Goal: Task Accomplishment & Management: Use online tool/utility

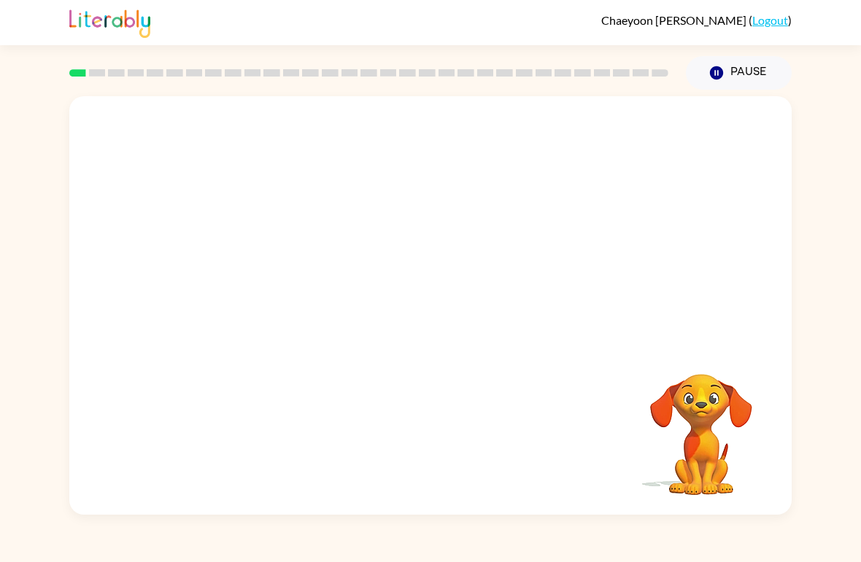
click at [142, 177] on div at bounding box center [430, 219] width 722 height 247
click at [525, 249] on video "Your browser must support playing .mp4 files to use Literably. Please try using…" at bounding box center [430, 219] width 722 height 247
click at [514, 253] on video "Your browser must support playing .mp4 files to use Literably. Please try using…" at bounding box center [430, 219] width 722 height 247
click at [513, 227] on video "Your browser must support playing .mp4 files to use Literably. Please try using…" at bounding box center [430, 219] width 722 height 247
click at [510, 271] on video "Your browser must support playing .mp4 files to use Literably. Please try using…" at bounding box center [430, 219] width 722 height 247
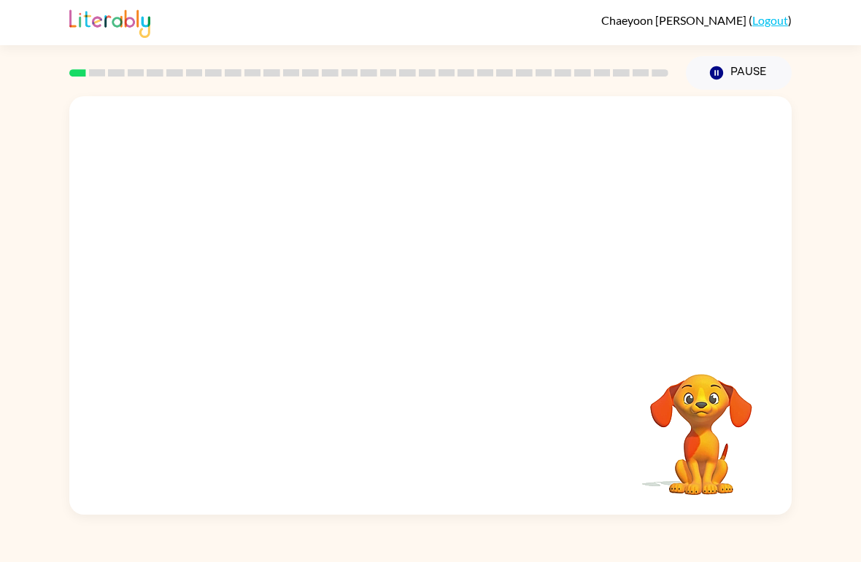
click at [475, 277] on video "Your browser must support playing .mp4 files to use Literably. Please try using…" at bounding box center [430, 219] width 722 height 247
click at [389, 229] on video "Your browser must support playing .mp4 files to use Literably. Please try using…" at bounding box center [430, 219] width 722 height 247
click at [510, 236] on video "Your browser must support playing .mp4 files to use Literably. Please try using…" at bounding box center [430, 219] width 722 height 247
click at [375, 302] on div at bounding box center [430, 305] width 722 height 419
click at [375, 301] on div at bounding box center [430, 305] width 722 height 419
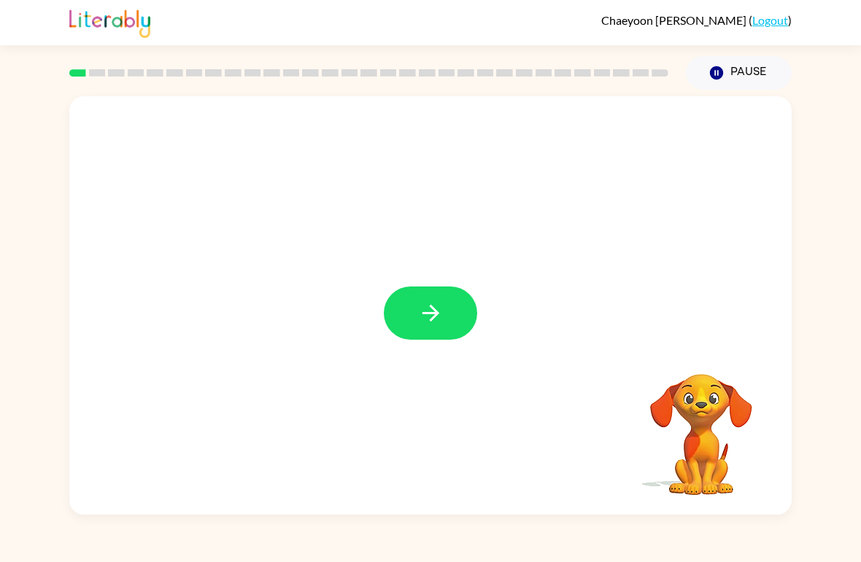
click at [430, 314] on icon "button" at bounding box center [430, 313] width 17 height 17
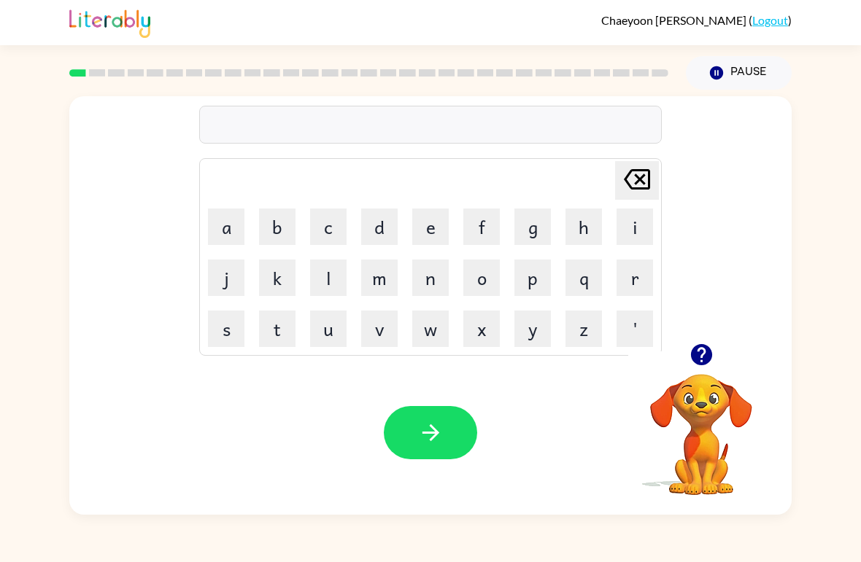
click at [700, 356] on icon "button" at bounding box center [700, 354] width 21 height 21
click at [548, 263] on button "p" at bounding box center [532, 278] width 36 height 36
click at [548, 262] on button "p" at bounding box center [532, 278] width 36 height 36
click at [538, 294] on button "p" at bounding box center [532, 278] width 36 height 36
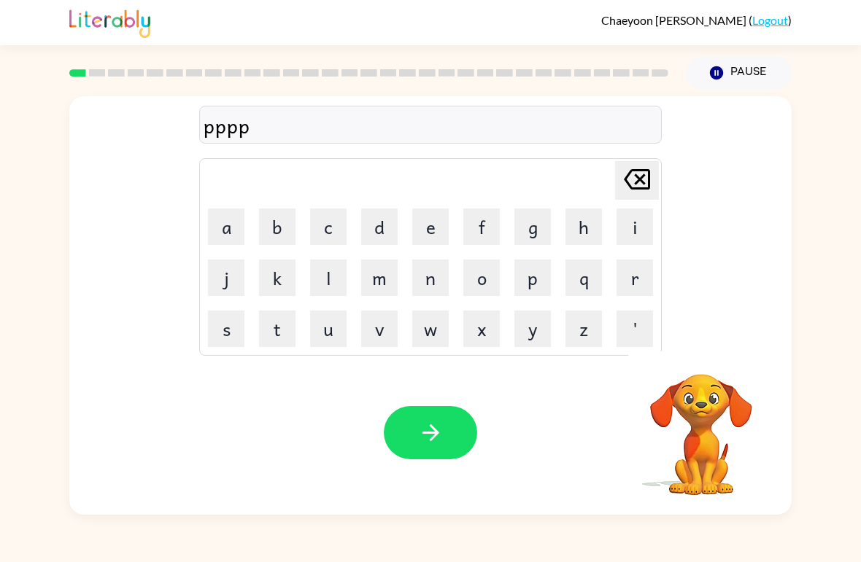
click at [640, 190] on icon at bounding box center [637, 179] width 26 height 20
click at [639, 190] on icon at bounding box center [637, 179] width 26 height 20
click at [632, 183] on icon "[PERSON_NAME] last character input" at bounding box center [636, 179] width 35 height 35
click at [225, 339] on button "s" at bounding box center [226, 329] width 36 height 36
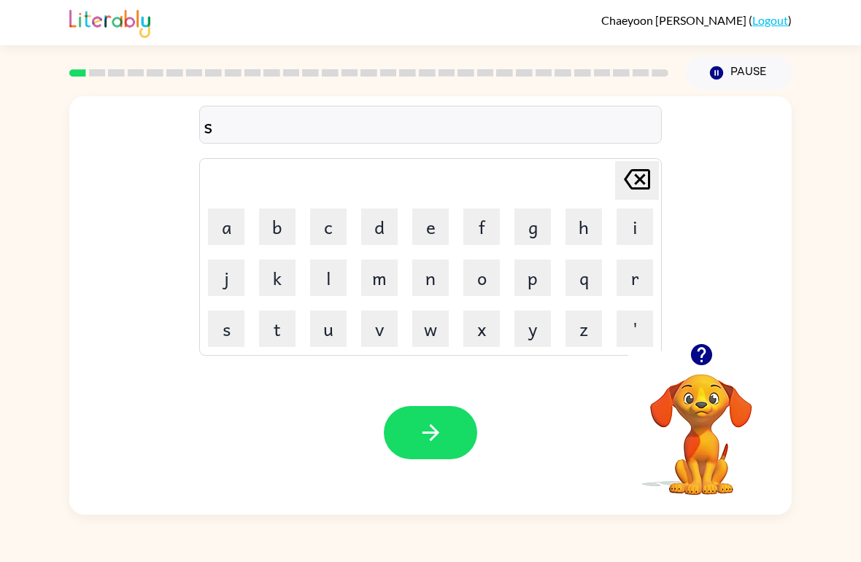
click at [579, 241] on button "h" at bounding box center [583, 227] width 36 height 36
click at [317, 326] on button "u" at bounding box center [328, 329] width 36 height 36
click at [573, 236] on button "h" at bounding box center [583, 227] width 36 height 36
click at [637, 171] on icon at bounding box center [637, 179] width 26 height 20
click at [230, 344] on button "s" at bounding box center [226, 329] width 36 height 36
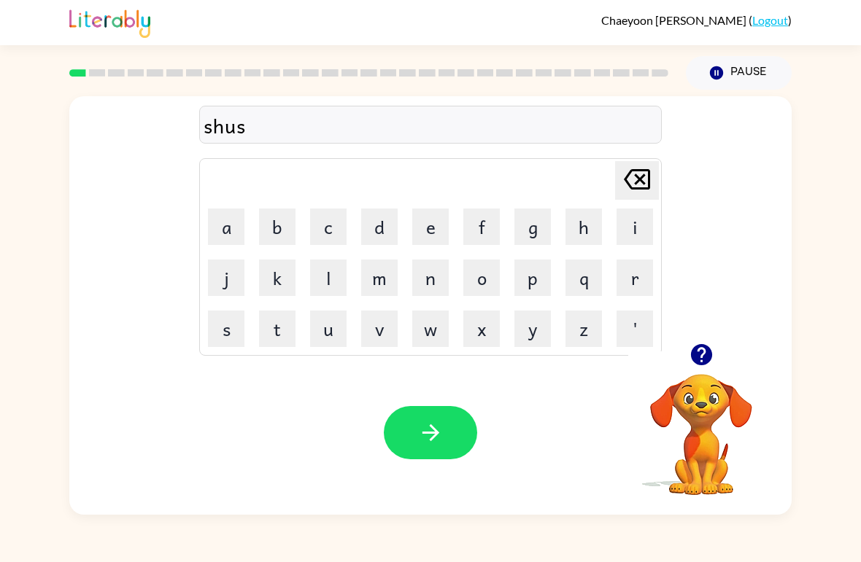
click at [587, 228] on button "h" at bounding box center [583, 227] width 36 height 36
click at [436, 469] on div "Your browser must support playing .mp4 files to use Literably. Please try using…" at bounding box center [430, 433] width 722 height 164
click at [432, 446] on icon "button" at bounding box center [431, 433] width 26 height 26
click at [700, 358] on icon "button" at bounding box center [702, 355] width 26 height 26
click at [716, 363] on button "button" at bounding box center [701, 354] width 37 height 37
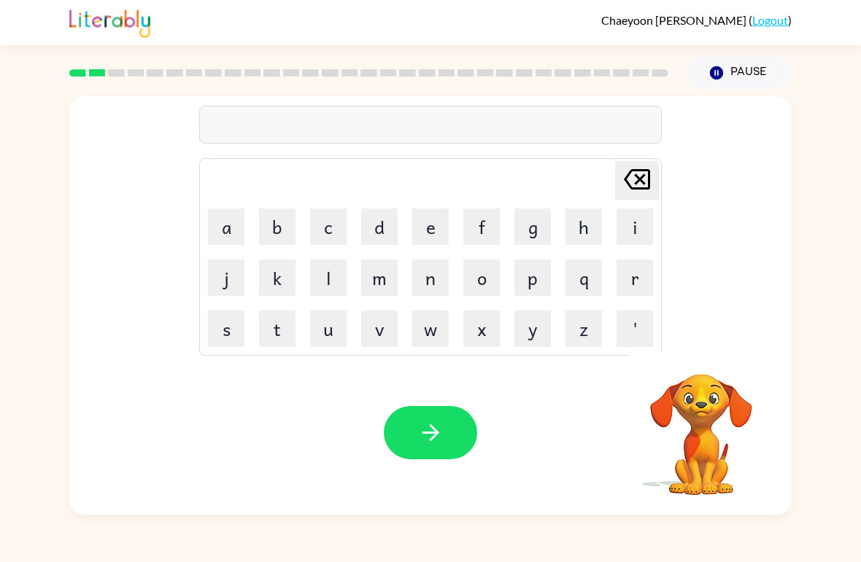
click at [230, 236] on button "a" at bounding box center [226, 227] width 36 height 36
click at [542, 278] on button "p" at bounding box center [532, 278] width 36 height 36
click at [636, 227] on button "i" at bounding box center [634, 227] width 36 height 36
click at [613, 280] on td "r" at bounding box center [635, 278] width 50 height 50
click at [628, 285] on button "r" at bounding box center [634, 278] width 36 height 36
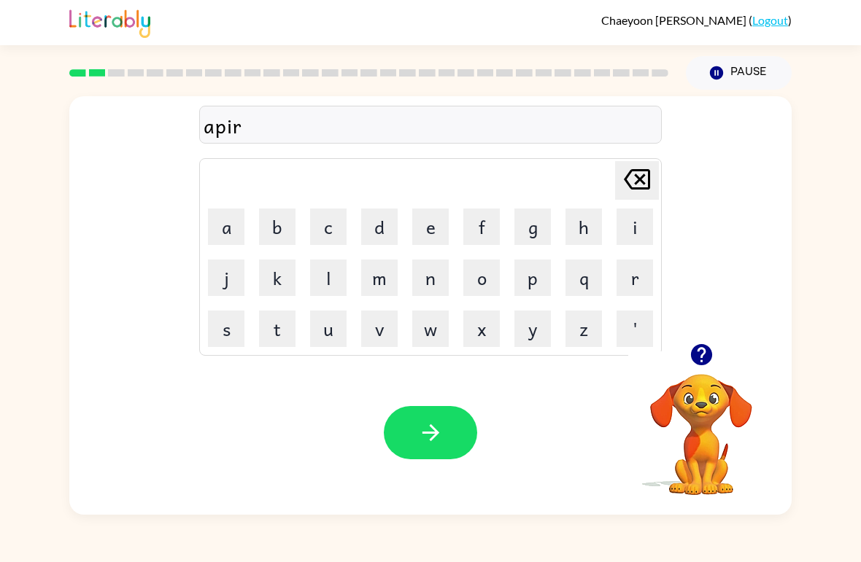
click at [430, 231] on button "e" at bounding box center [430, 227] width 36 height 36
click at [430, 282] on button "n" at bounding box center [430, 278] width 36 height 36
click at [334, 237] on button "c" at bounding box center [328, 227] width 36 height 36
click at [437, 230] on button "e" at bounding box center [430, 227] width 36 height 36
click at [227, 330] on button "s" at bounding box center [226, 329] width 36 height 36
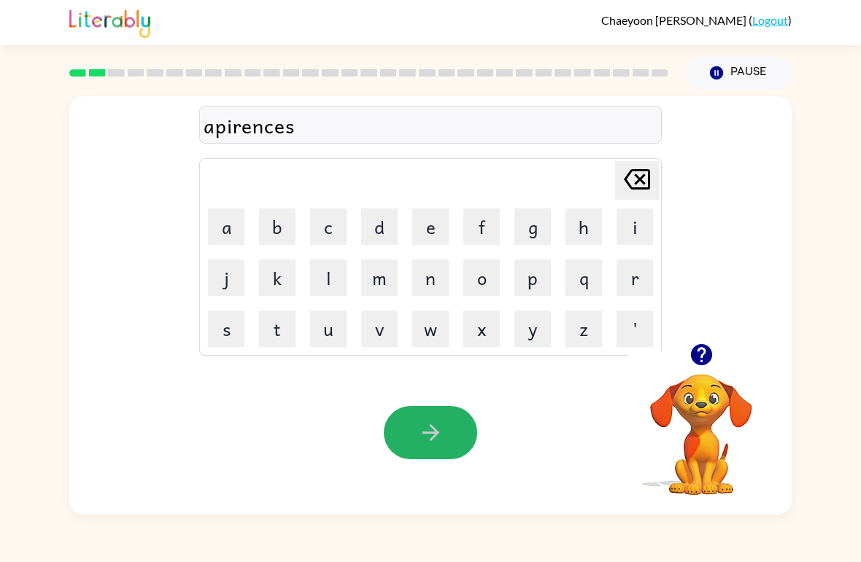
click at [439, 439] on icon "button" at bounding box center [431, 433] width 26 height 26
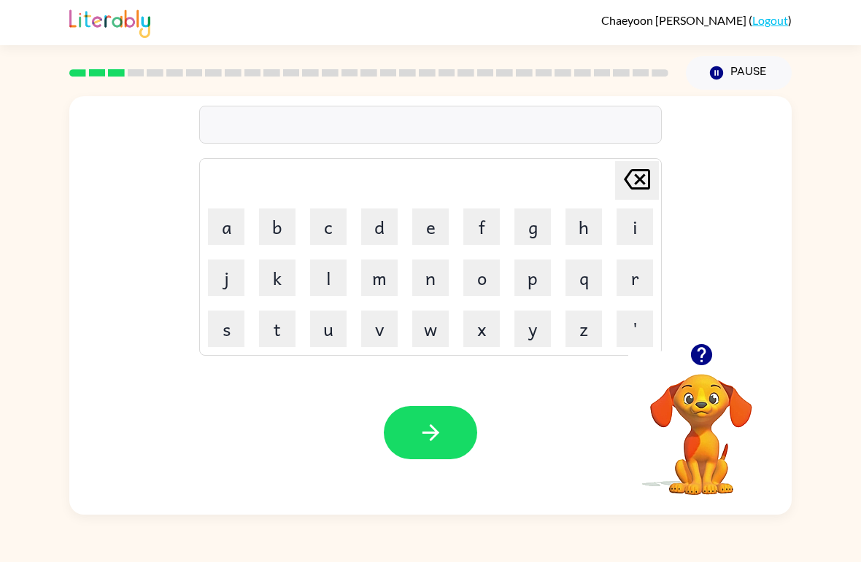
click at [632, 282] on button "r" at bounding box center [634, 278] width 36 height 36
click at [424, 220] on button "e" at bounding box center [430, 227] width 36 height 36
click at [230, 239] on button "a" at bounding box center [226, 227] width 36 height 36
click at [344, 278] on button "l" at bounding box center [328, 278] width 36 height 36
click at [630, 231] on button "i" at bounding box center [634, 227] width 36 height 36
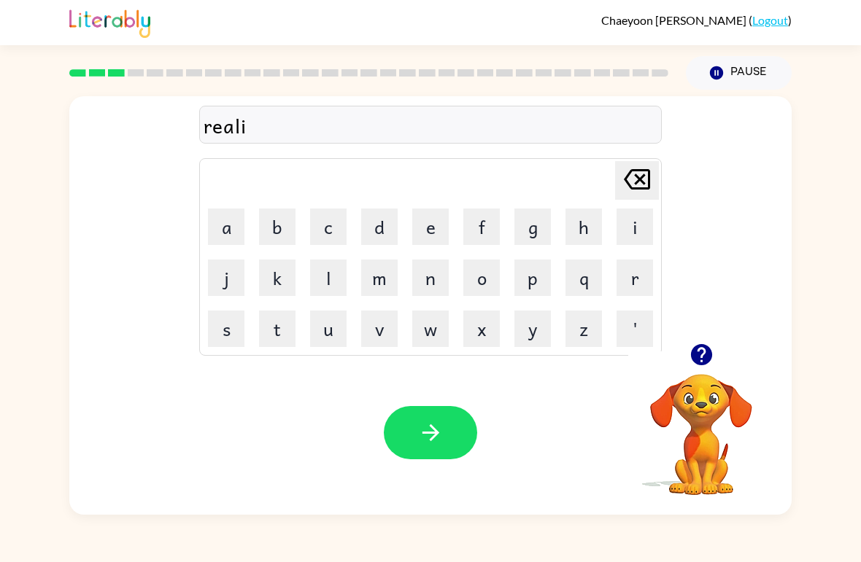
click at [290, 330] on button "t" at bounding box center [277, 329] width 36 height 36
click at [290, 329] on button "t" at bounding box center [277, 329] width 36 height 36
click at [630, 186] on icon at bounding box center [637, 179] width 26 height 20
click at [519, 336] on button "y" at bounding box center [532, 329] width 36 height 36
click at [412, 445] on button "button" at bounding box center [430, 432] width 93 height 53
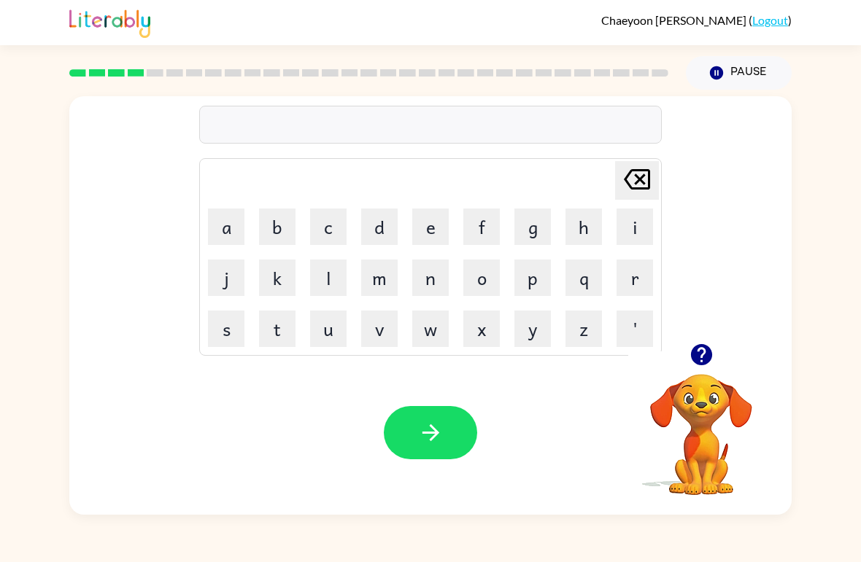
click at [427, 237] on button "e" at bounding box center [430, 227] width 36 height 36
click at [334, 284] on button "l" at bounding box center [328, 278] width 36 height 36
click at [619, 228] on button "i" at bounding box center [634, 227] width 36 height 36
click at [384, 287] on button "m" at bounding box center [379, 278] width 36 height 36
click at [627, 226] on button "i" at bounding box center [634, 227] width 36 height 36
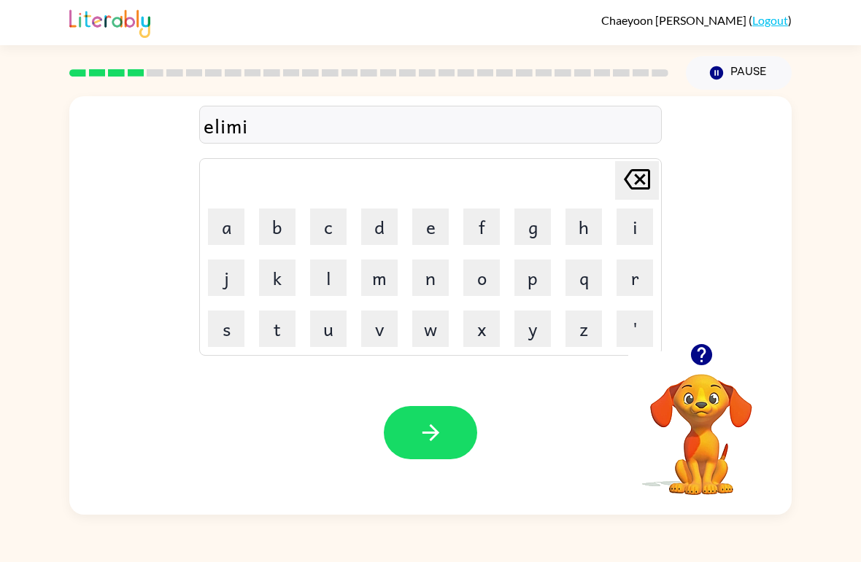
click at [443, 274] on button "n" at bounding box center [430, 278] width 36 height 36
click at [241, 217] on button "a" at bounding box center [226, 227] width 36 height 36
click at [281, 322] on button "t" at bounding box center [277, 329] width 36 height 36
click at [418, 231] on button "e" at bounding box center [430, 227] width 36 height 36
click at [456, 450] on button "button" at bounding box center [430, 432] width 93 height 53
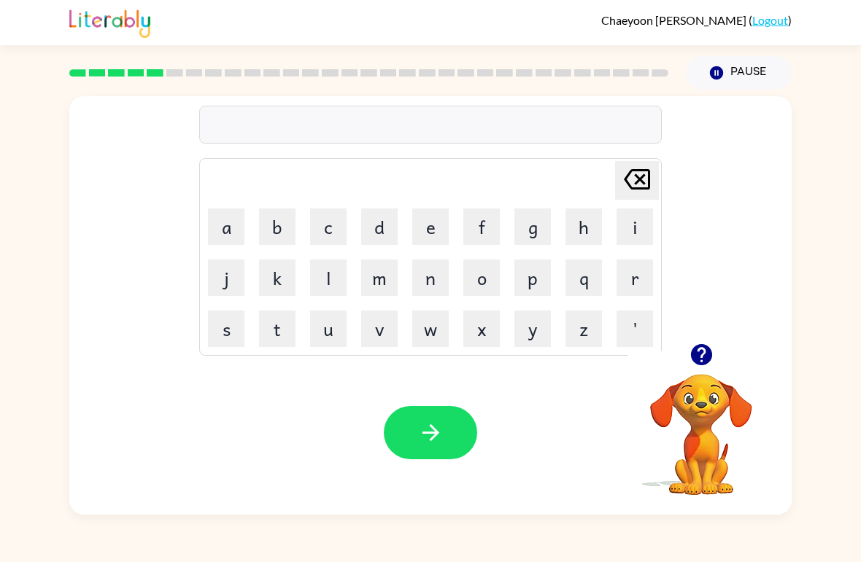
click at [721, 385] on video "Your browser must support playing .mp4 files to use Literably. Please try using…" at bounding box center [701, 425] width 146 height 146
click at [721, 384] on video "Your browser must support playing .mp4 files to use Literably. Please try using…" at bounding box center [701, 425] width 146 height 146
click at [700, 361] on icon "button" at bounding box center [702, 355] width 26 height 26
click at [384, 236] on button "d" at bounding box center [379, 227] width 36 height 36
click at [340, 330] on button "u" at bounding box center [328, 329] width 36 height 36
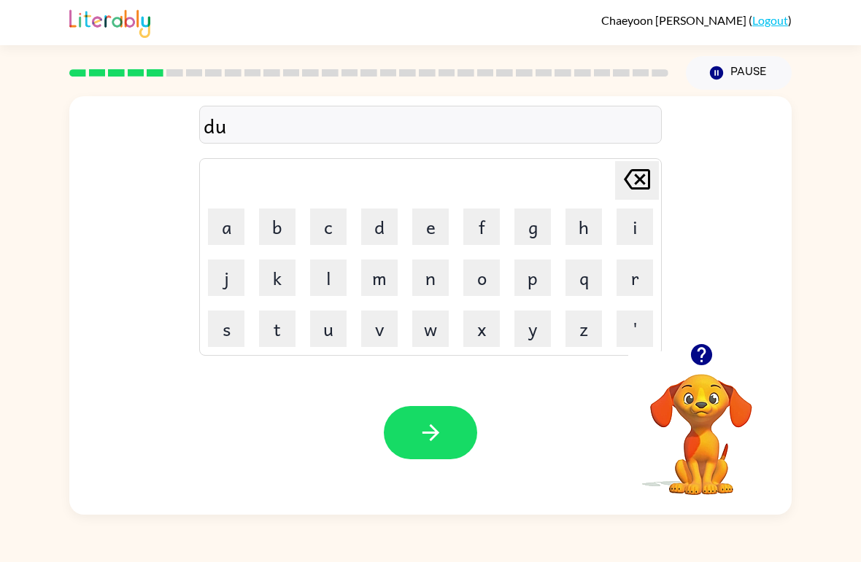
click at [535, 288] on button "p" at bounding box center [532, 278] width 36 height 36
click at [324, 337] on button "u" at bounding box center [328, 329] width 36 height 36
click at [338, 225] on button "c" at bounding box center [328, 227] width 36 height 36
click at [234, 232] on button "a" at bounding box center [226, 227] width 36 height 36
click at [272, 333] on button "t" at bounding box center [277, 329] width 36 height 36
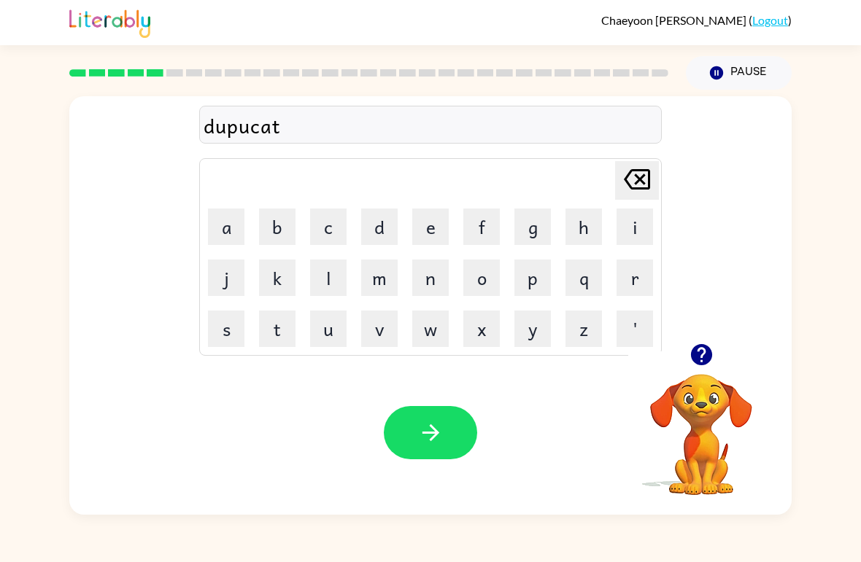
click at [423, 230] on button "e" at bounding box center [430, 227] width 36 height 36
click at [411, 411] on button "button" at bounding box center [430, 432] width 93 height 53
click at [387, 325] on button "v" at bounding box center [379, 329] width 36 height 36
click at [241, 225] on button "a" at bounding box center [226, 227] width 36 height 36
click at [332, 225] on button "c" at bounding box center [328, 227] width 36 height 36
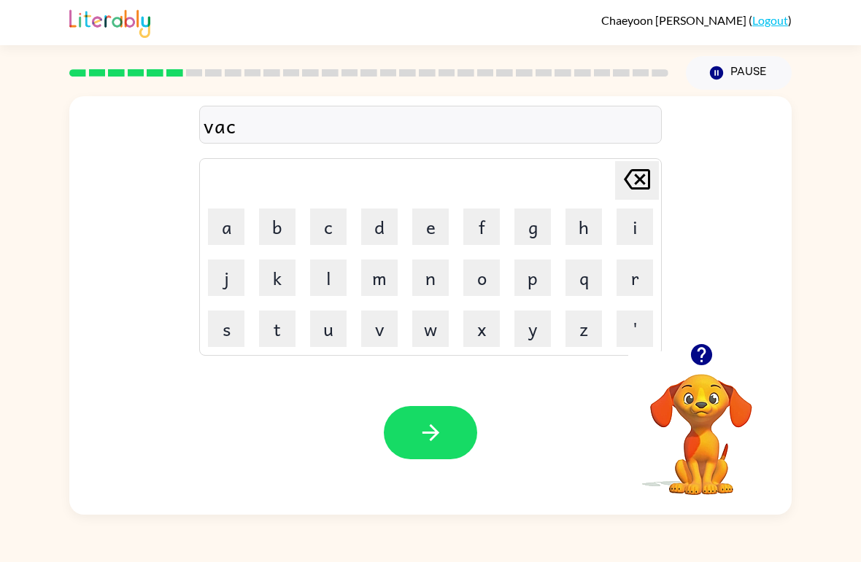
click at [232, 230] on button "a" at bounding box center [226, 227] width 36 height 36
click at [290, 338] on button "t" at bounding box center [277, 329] width 36 height 36
click at [635, 228] on button "i" at bounding box center [634, 227] width 36 height 36
click at [480, 272] on button "o" at bounding box center [481, 278] width 36 height 36
click at [430, 282] on button "n" at bounding box center [430, 278] width 36 height 36
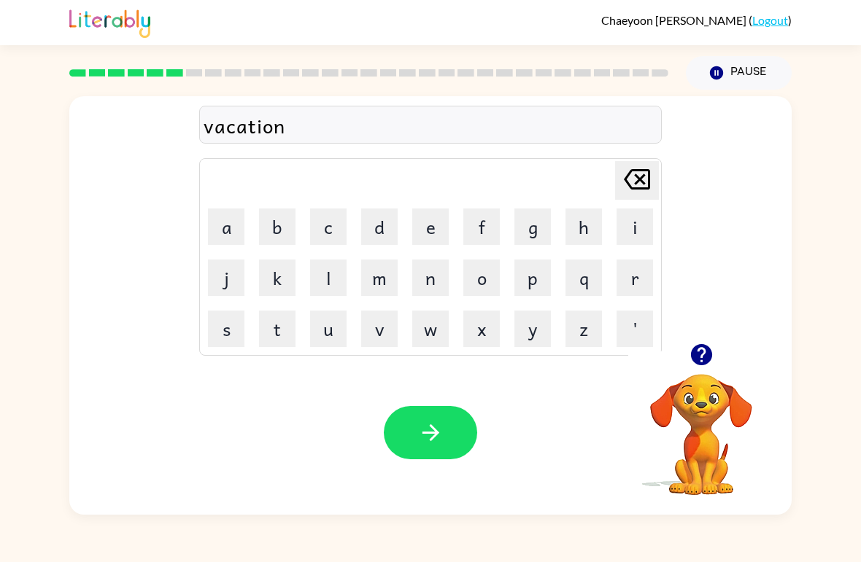
click at [426, 434] on icon "button" at bounding box center [430, 433] width 17 height 17
click at [532, 282] on button "p" at bounding box center [532, 278] width 36 height 36
click at [321, 338] on button "u" at bounding box center [328, 329] width 36 height 36
click at [380, 239] on button "d" at bounding box center [379, 227] width 36 height 36
click at [322, 281] on button "l" at bounding box center [328, 278] width 36 height 36
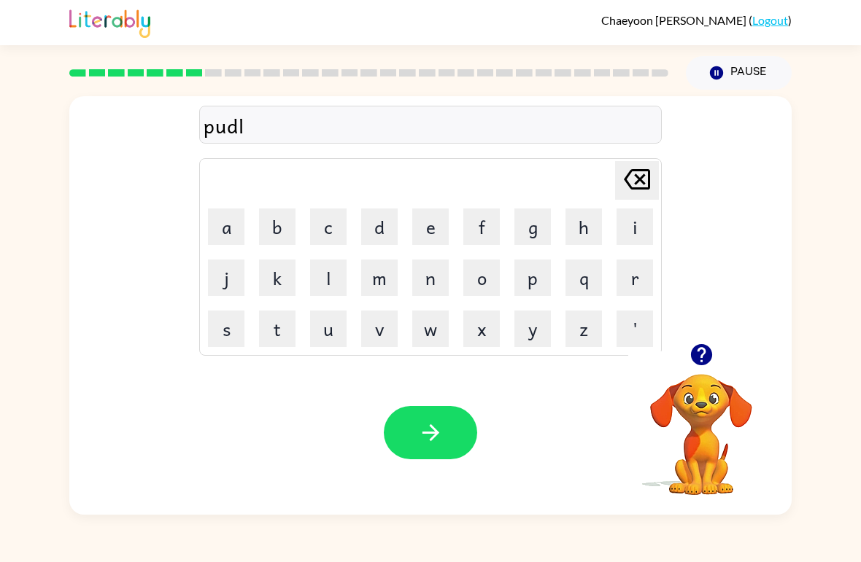
click at [419, 232] on button "e" at bounding box center [430, 227] width 36 height 36
click at [427, 427] on icon "button" at bounding box center [431, 433] width 26 height 26
click at [697, 371] on button "button" at bounding box center [701, 354] width 37 height 37
click at [527, 281] on button "p" at bounding box center [532, 278] width 36 height 36
click at [230, 228] on button "a" at bounding box center [226, 227] width 36 height 36
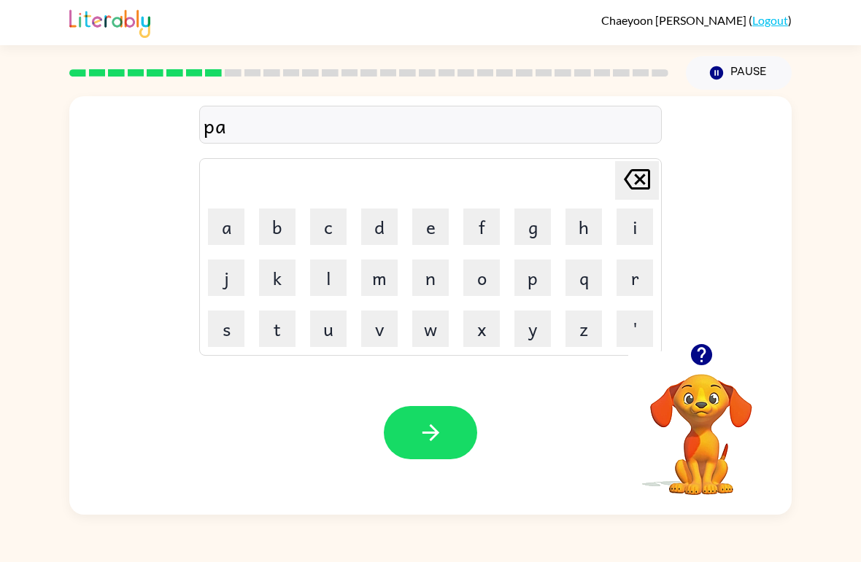
click at [625, 290] on button "r" at bounding box center [634, 278] width 36 height 36
click at [283, 328] on button "t" at bounding box center [277, 329] width 36 height 36
click at [628, 239] on button "i" at bounding box center [634, 227] width 36 height 36
click at [320, 232] on button "c" at bounding box center [328, 227] width 36 height 36
click at [239, 234] on button "a" at bounding box center [226, 227] width 36 height 36
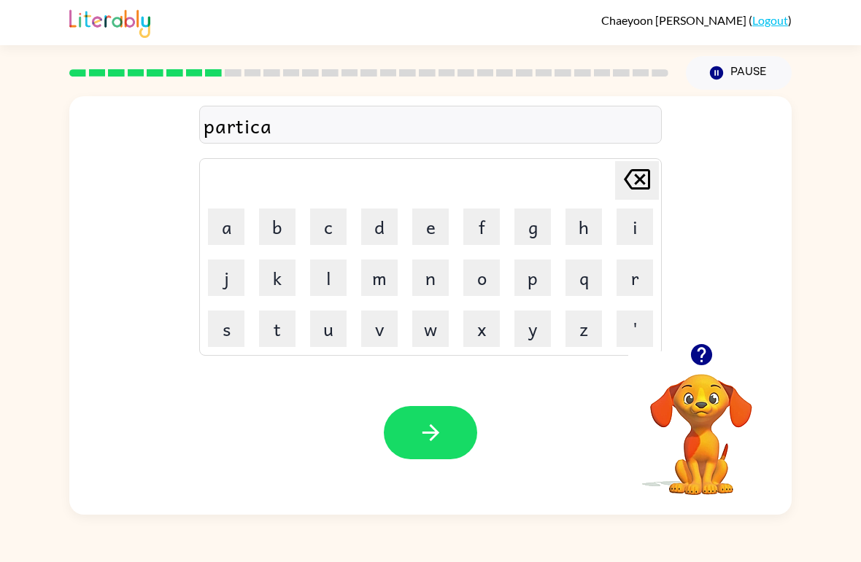
click at [331, 287] on button "l" at bounding box center [328, 278] width 36 height 36
click at [436, 433] on icon "button" at bounding box center [430, 433] width 17 height 17
click at [690, 344] on icon "button" at bounding box center [702, 355] width 26 height 26
click at [701, 363] on icon "button" at bounding box center [702, 355] width 26 height 26
click at [643, 274] on button "r" at bounding box center [634, 278] width 36 height 36
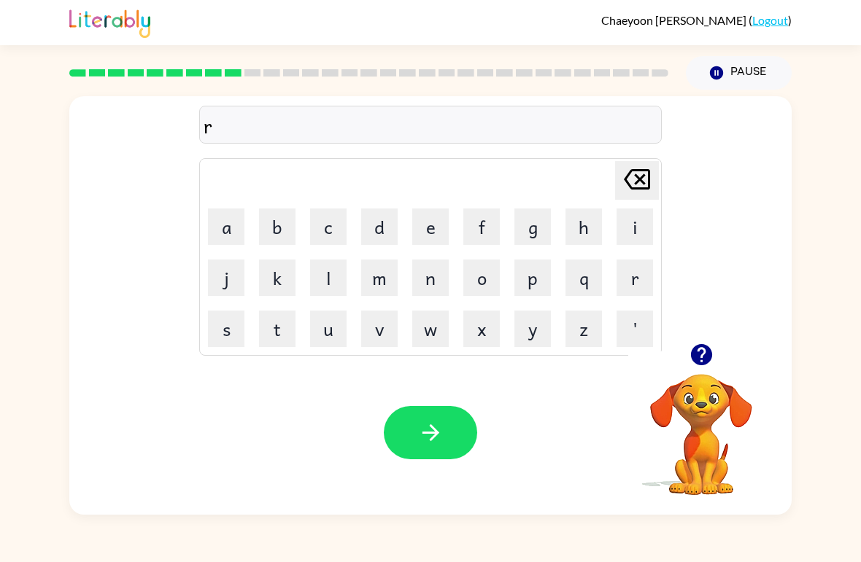
click at [417, 233] on button "e" at bounding box center [430, 227] width 36 height 36
click at [340, 237] on button "c" at bounding box center [328, 227] width 36 height 36
click at [236, 235] on button "a" at bounding box center [226, 227] width 36 height 36
click at [537, 279] on button "p" at bounding box center [532, 278] width 36 height 36
click at [281, 335] on button "t" at bounding box center [277, 329] width 36 height 36
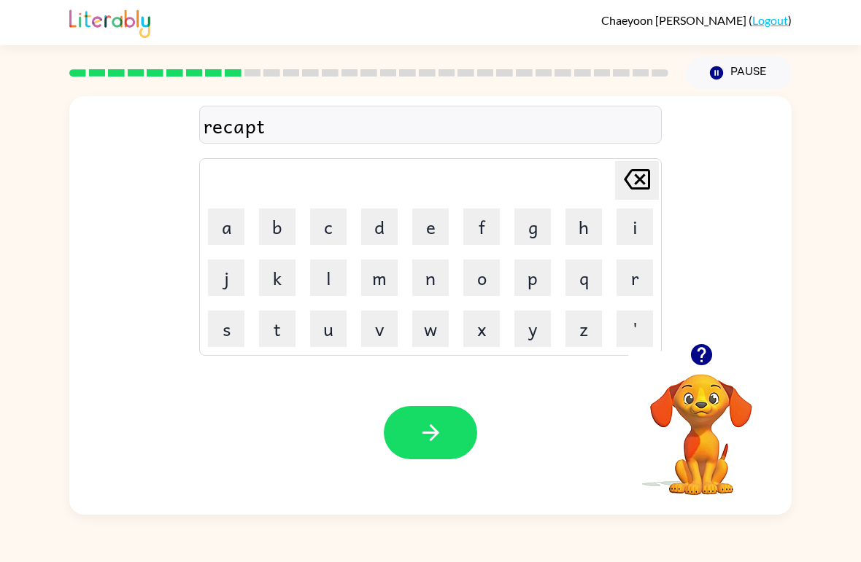
click at [319, 325] on button "u" at bounding box center [328, 329] width 36 height 36
click at [633, 284] on button "r" at bounding box center [634, 278] width 36 height 36
click at [424, 231] on button "e" at bounding box center [430, 227] width 36 height 36
click at [446, 433] on button "button" at bounding box center [430, 432] width 93 height 53
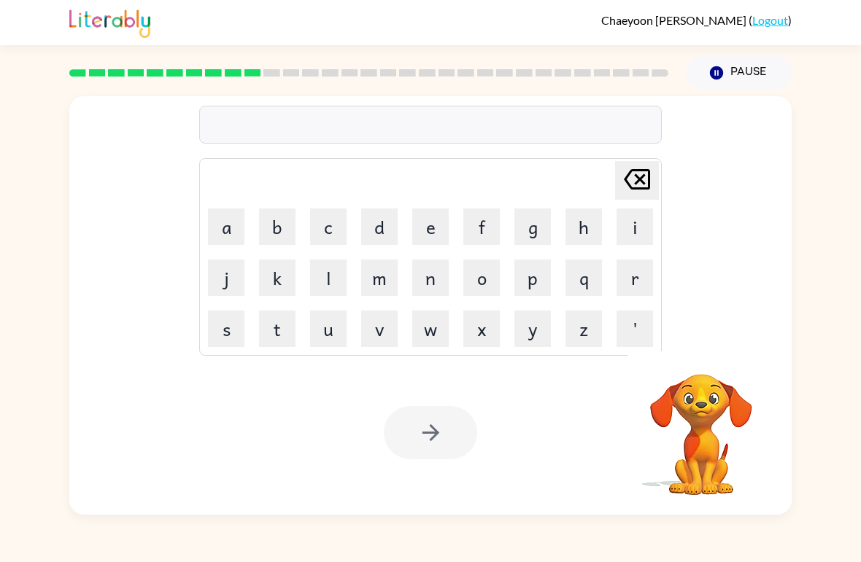
click at [530, 281] on button "p" at bounding box center [532, 278] width 36 height 36
click at [644, 283] on button "r" at bounding box center [634, 278] width 36 height 36
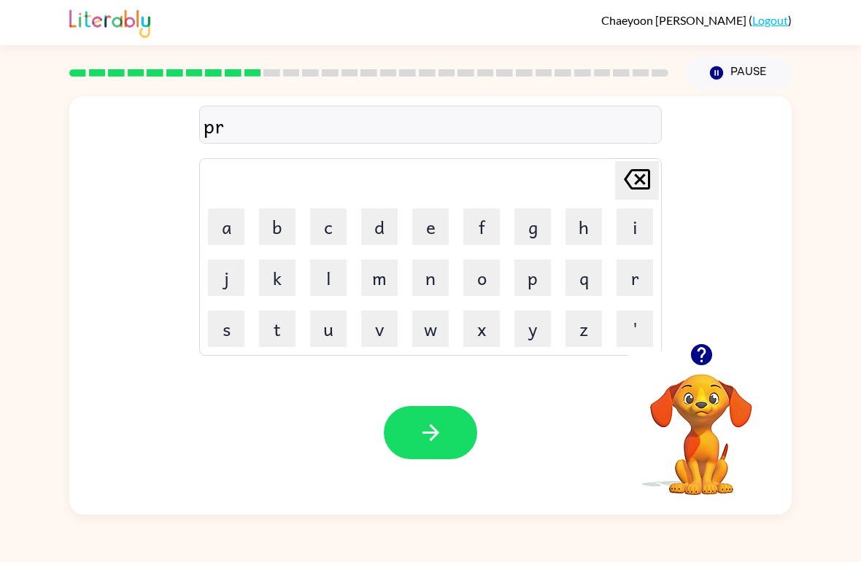
click at [422, 222] on button "e" at bounding box center [430, 227] width 36 height 36
click at [243, 337] on button "s" at bounding box center [226, 329] width 36 height 36
click at [322, 228] on button "c" at bounding box center [328, 227] width 36 height 36
click at [578, 239] on button "h" at bounding box center [583, 227] width 36 height 36
click at [473, 275] on button "o" at bounding box center [481, 278] width 36 height 36
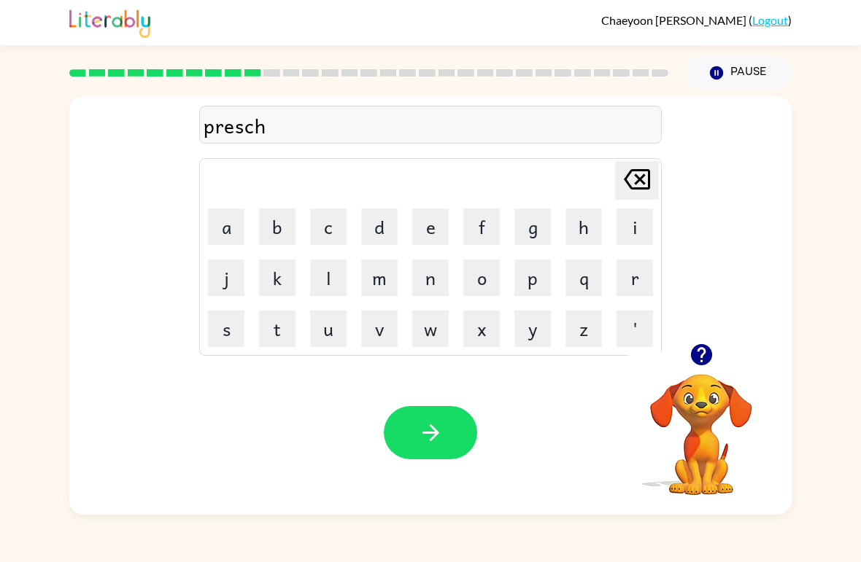
click at [473, 274] on button "o" at bounding box center [481, 278] width 36 height 36
click at [336, 280] on button "l" at bounding box center [328, 278] width 36 height 36
click at [422, 426] on icon "button" at bounding box center [431, 433] width 26 height 26
click at [335, 239] on button "c" at bounding box center [328, 227] width 36 height 36
click at [617, 280] on button "r" at bounding box center [634, 278] width 36 height 36
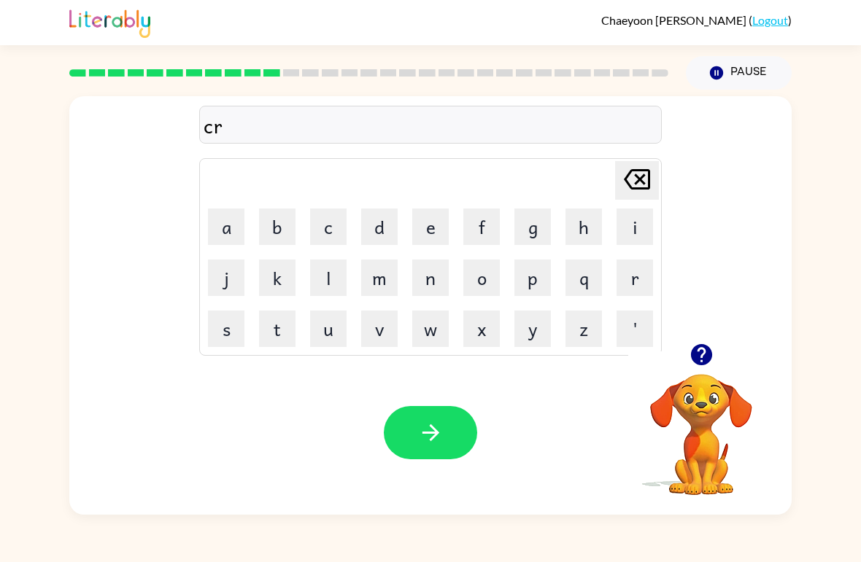
click at [230, 237] on button "a" at bounding box center [226, 227] width 36 height 36
click at [384, 328] on button "v" at bounding box center [379, 329] width 36 height 36
click at [423, 243] on button "e" at bounding box center [430, 227] width 36 height 36
click at [434, 430] on icon "button" at bounding box center [430, 433] width 17 height 17
click at [390, 236] on button "d" at bounding box center [379, 227] width 36 height 36
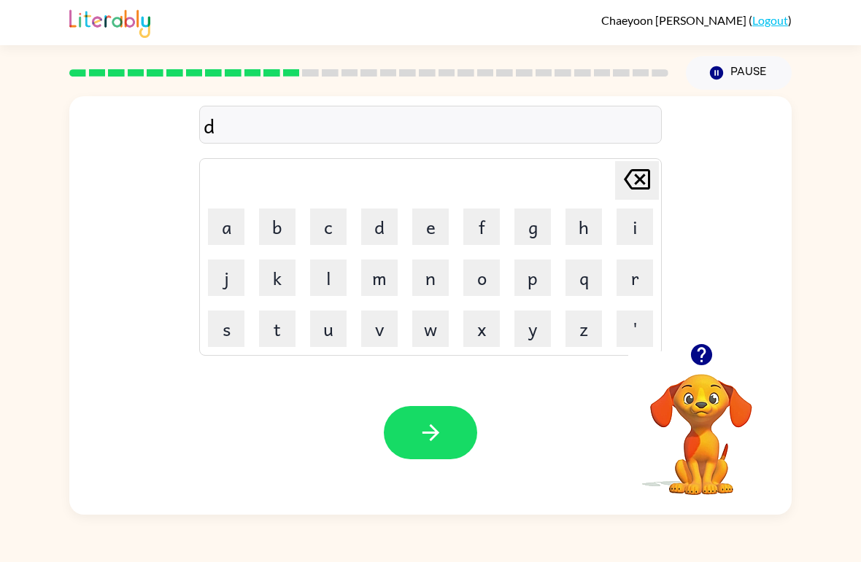
click at [635, 229] on button "i" at bounding box center [634, 227] width 36 height 36
click at [325, 242] on button "c" at bounding box center [328, 227] width 36 height 36
click at [280, 329] on button "t" at bounding box center [277, 329] width 36 height 36
click at [236, 239] on button "a" at bounding box center [226, 227] width 36 height 36
click at [291, 328] on button "t" at bounding box center [277, 329] width 36 height 36
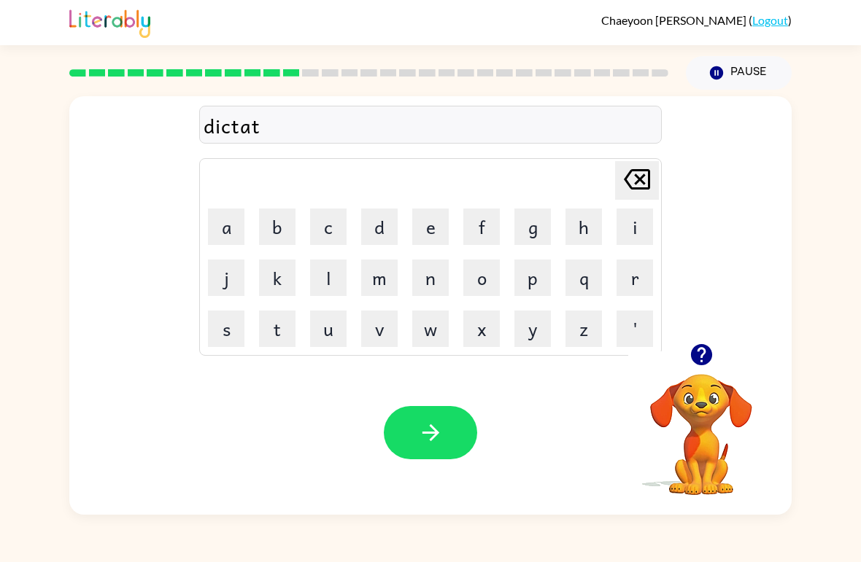
click at [437, 233] on button "e" at bounding box center [430, 227] width 36 height 36
click at [454, 454] on button "button" at bounding box center [430, 432] width 93 height 53
click at [534, 277] on button "p" at bounding box center [532, 278] width 36 height 36
click at [692, 366] on icon "button" at bounding box center [702, 355] width 26 height 26
click at [689, 315] on div "p Delete Delete last character input a b c d e f g h i j k l m n o p q r s t u …" at bounding box center [430, 219] width 722 height 247
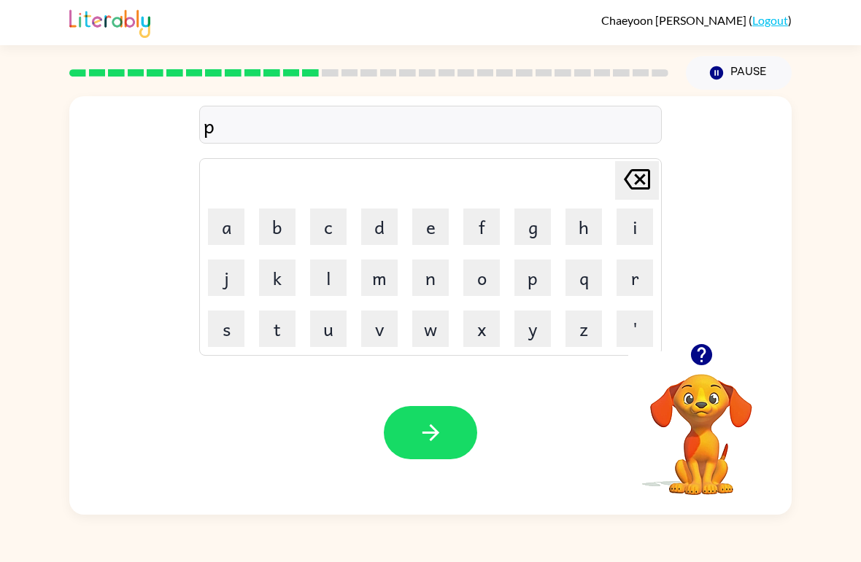
click at [225, 240] on button "a" at bounding box center [226, 227] width 36 height 36
click at [533, 347] on button "y" at bounding box center [532, 329] width 36 height 36
click at [384, 274] on button "m" at bounding box center [379, 278] width 36 height 36
click at [243, 234] on button "a" at bounding box center [226, 227] width 36 height 36
click at [395, 285] on button "m" at bounding box center [379, 278] width 36 height 36
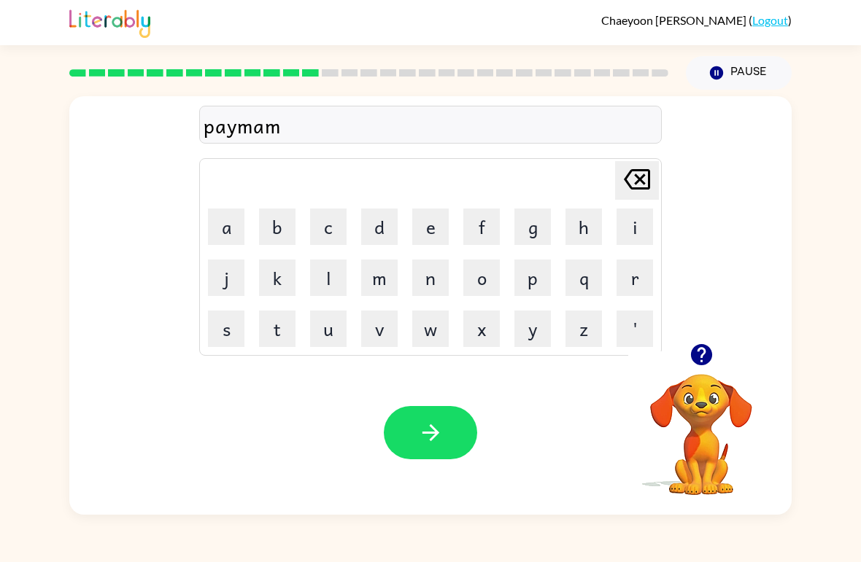
click at [619, 169] on icon "[PERSON_NAME] last character input" at bounding box center [636, 179] width 35 height 35
click at [434, 278] on button "n" at bounding box center [430, 278] width 36 height 36
click at [285, 333] on button "t" at bounding box center [277, 329] width 36 height 36
click at [402, 425] on button "button" at bounding box center [430, 432] width 93 height 53
click at [387, 289] on button "m" at bounding box center [379, 278] width 36 height 36
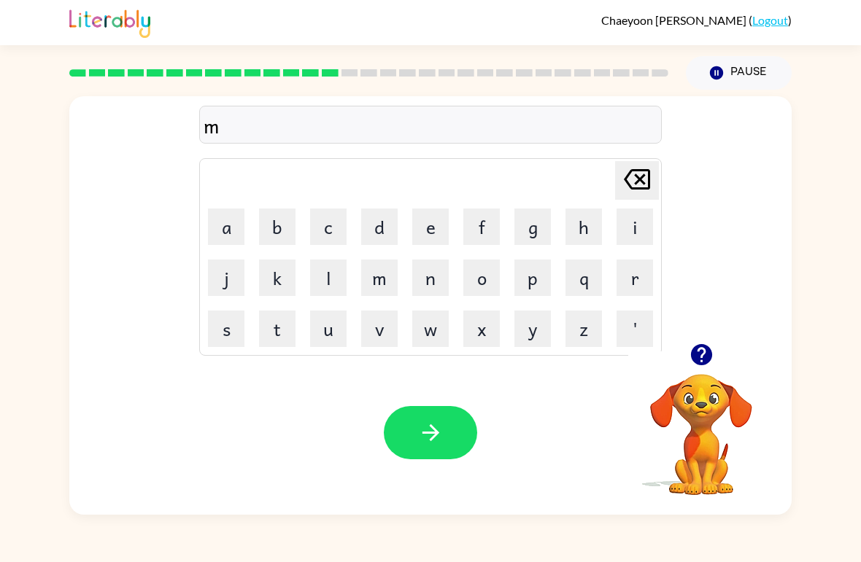
click at [239, 227] on button "a" at bounding box center [226, 227] width 36 height 36
click at [638, 229] on button "i" at bounding box center [634, 227] width 36 height 36
click at [521, 234] on button "g" at bounding box center [532, 227] width 36 height 36
click at [427, 241] on button "e" at bounding box center [430, 227] width 36 height 36
click at [633, 287] on button "r" at bounding box center [634, 278] width 36 height 36
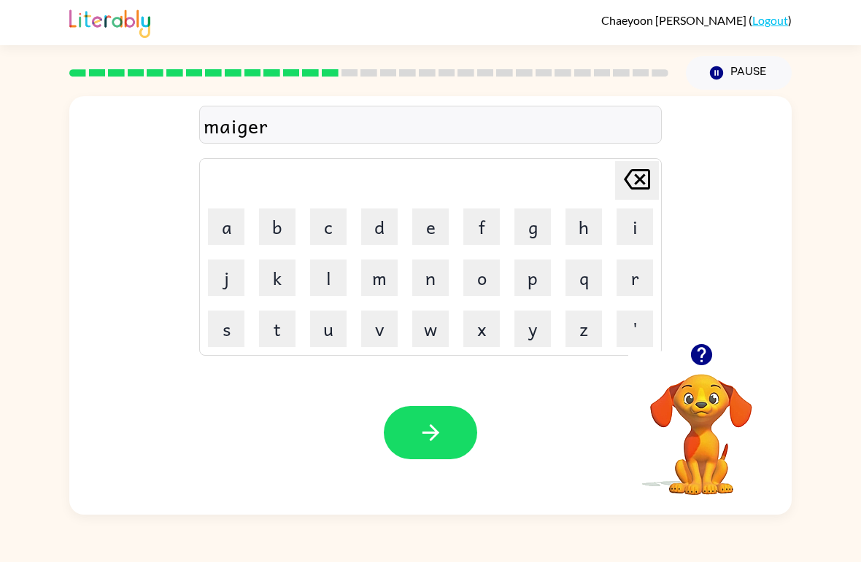
click at [430, 445] on icon "button" at bounding box center [431, 433] width 26 height 26
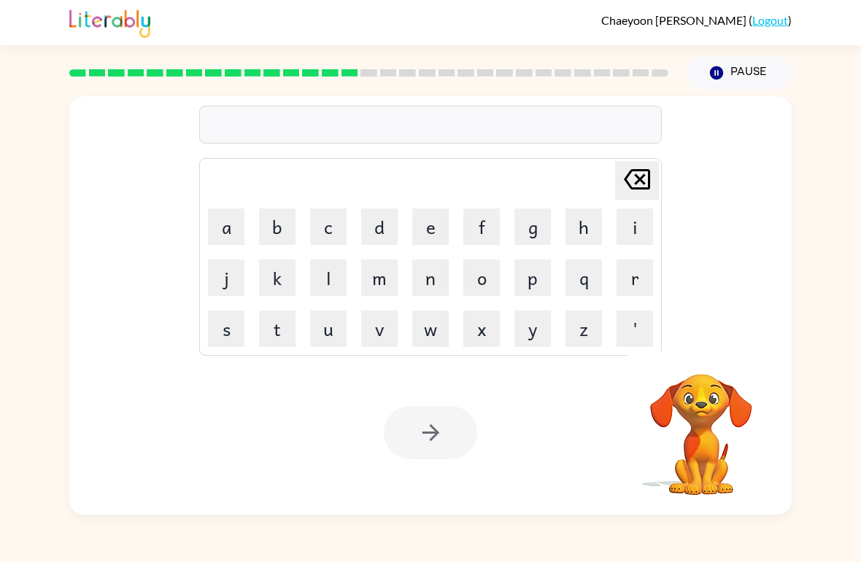
click at [213, 333] on button "s" at bounding box center [226, 329] width 36 height 36
click at [530, 279] on button "p" at bounding box center [532, 278] width 36 height 36
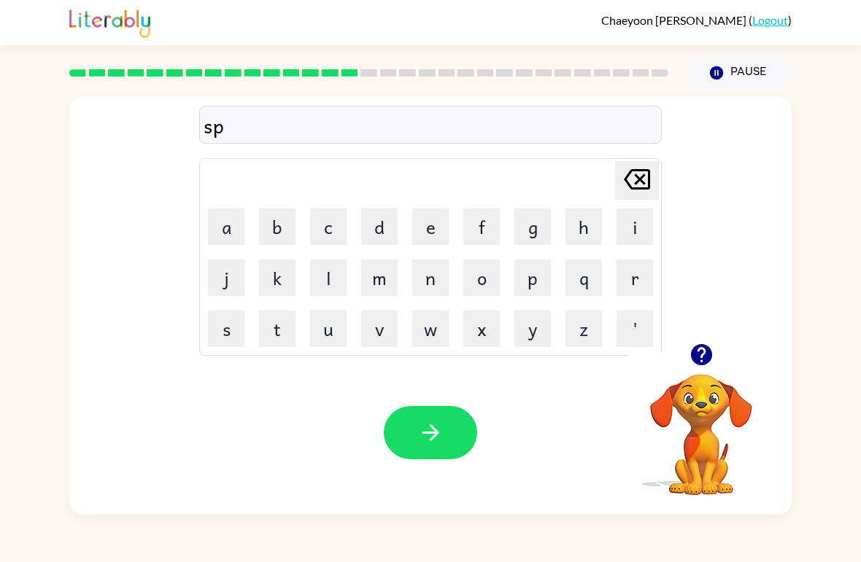
click at [228, 233] on button "a" at bounding box center [226, 227] width 36 height 36
click at [628, 276] on button "r" at bounding box center [634, 278] width 36 height 36
click at [288, 284] on button "k" at bounding box center [277, 278] width 36 height 36
click at [430, 446] on button "button" at bounding box center [430, 432] width 93 height 53
click at [693, 353] on icon "button" at bounding box center [700, 354] width 21 height 21
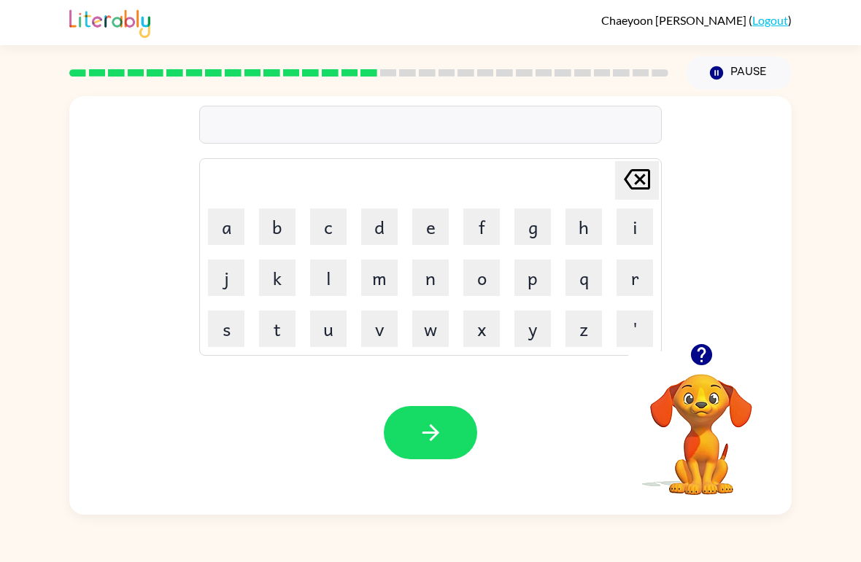
click at [526, 289] on button "p" at bounding box center [532, 278] width 36 height 36
click at [241, 233] on button "a" at bounding box center [226, 227] width 36 height 36
click at [320, 330] on button "u" at bounding box center [328, 329] width 36 height 36
click at [333, 289] on button "l" at bounding box center [328, 278] width 36 height 36
click at [422, 439] on icon "button" at bounding box center [431, 433] width 26 height 26
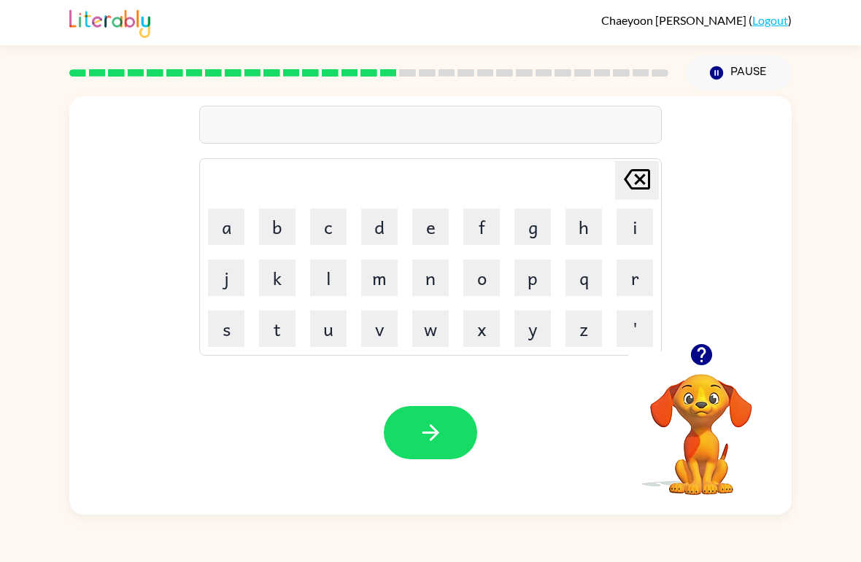
click at [241, 345] on button "s" at bounding box center [226, 329] width 36 height 36
click at [530, 284] on button "p" at bounding box center [532, 278] width 36 height 36
click at [631, 224] on button "i" at bounding box center [634, 227] width 36 height 36
click at [430, 279] on button "n" at bounding box center [430, 278] width 36 height 36
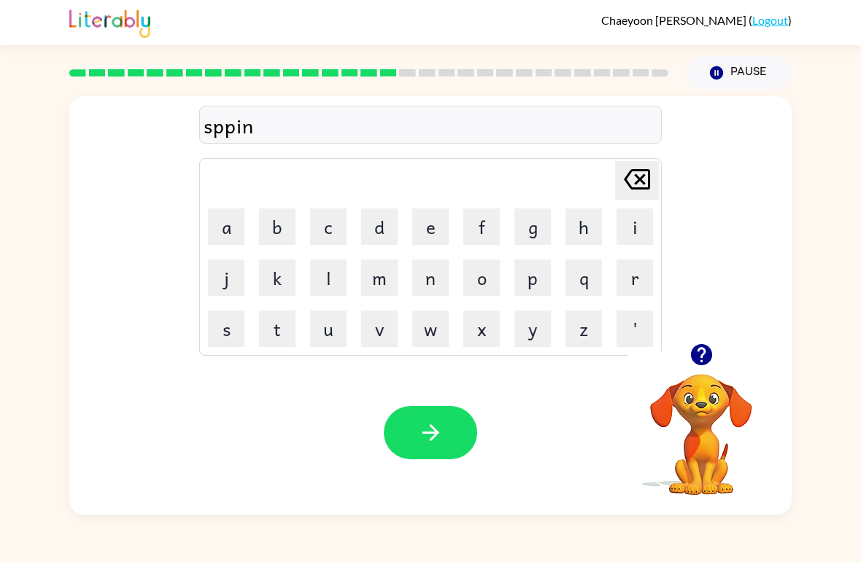
click at [634, 230] on button "i" at bounding box center [634, 227] width 36 height 36
click at [430, 272] on button "n" at bounding box center [430, 278] width 36 height 36
click at [529, 225] on button "g" at bounding box center [532, 227] width 36 height 36
click at [233, 136] on div "sppining" at bounding box center [431, 125] width 454 height 31
click at [635, 175] on icon "[PERSON_NAME] last character input" at bounding box center [636, 179] width 35 height 35
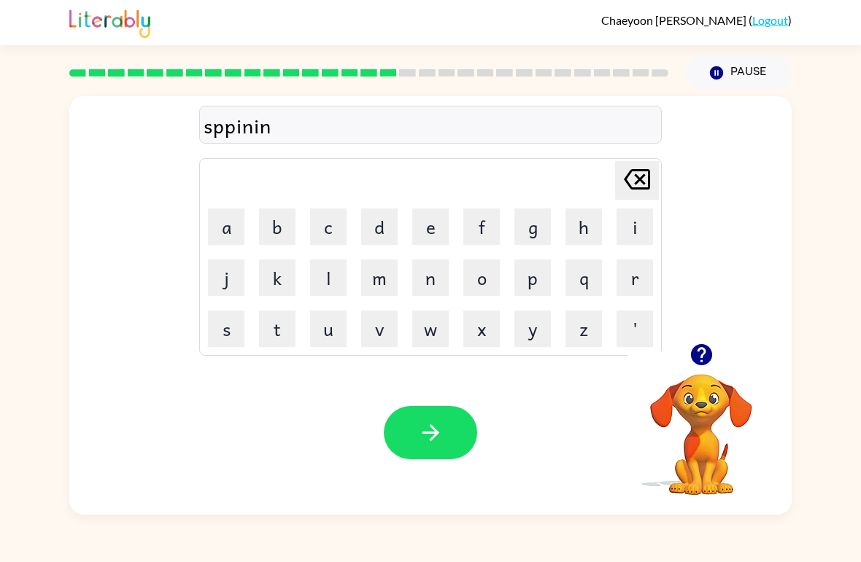
click at [635, 174] on icon "[PERSON_NAME] last character input" at bounding box center [636, 179] width 35 height 35
click at [634, 196] on icon "[PERSON_NAME] last character input" at bounding box center [636, 179] width 35 height 35
click at [633, 196] on icon "[PERSON_NAME] last character input" at bounding box center [636, 179] width 35 height 35
click at [636, 190] on icon at bounding box center [637, 179] width 26 height 20
click at [636, 189] on icon at bounding box center [637, 179] width 26 height 20
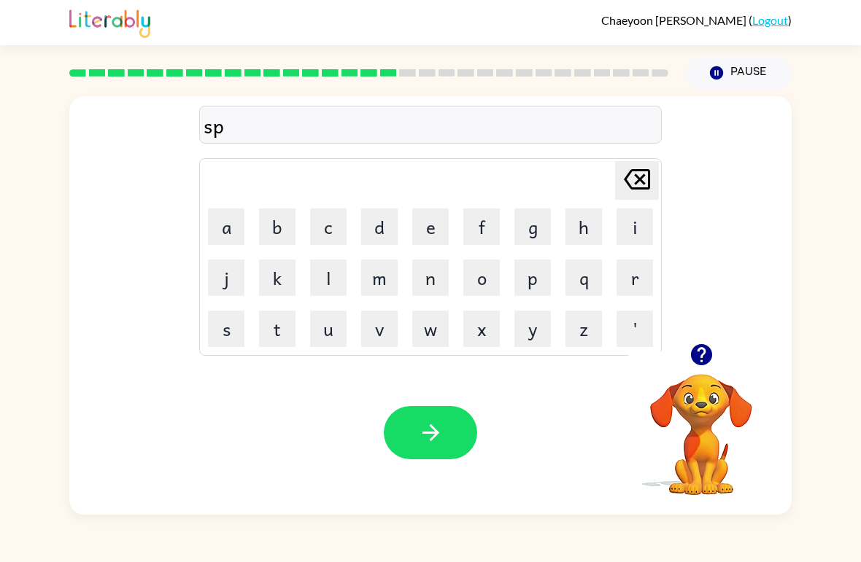
click at [630, 229] on button "i" at bounding box center [634, 227] width 36 height 36
click at [427, 278] on button "n" at bounding box center [430, 278] width 36 height 36
click at [625, 227] on button "i" at bounding box center [634, 227] width 36 height 36
click at [426, 282] on button "n" at bounding box center [430, 278] width 36 height 36
click at [540, 230] on button "g" at bounding box center [532, 227] width 36 height 36
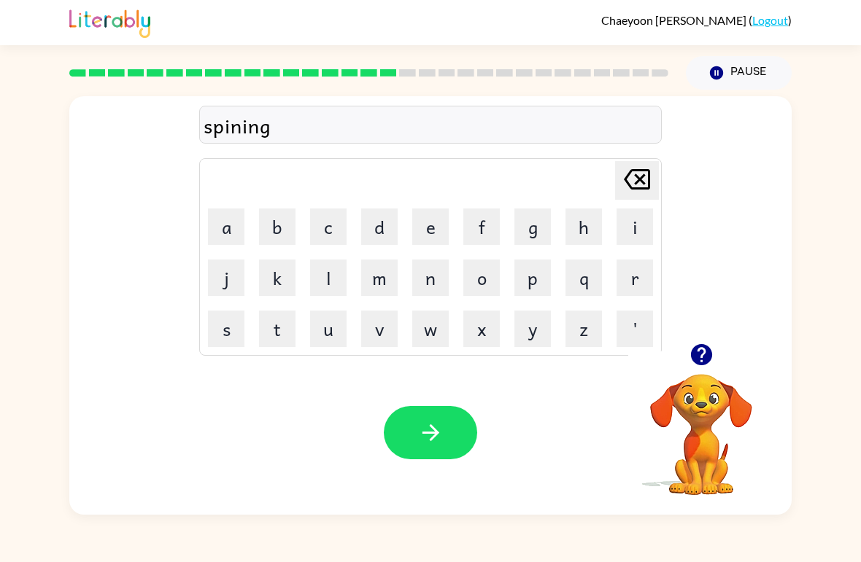
click at [387, 435] on button "button" at bounding box center [430, 432] width 93 height 53
click at [387, 435] on div at bounding box center [430, 432] width 93 height 53
click at [529, 233] on button "g" at bounding box center [532, 227] width 36 height 36
click at [638, 272] on button "r" at bounding box center [634, 278] width 36 height 36
click at [337, 338] on button "u" at bounding box center [328, 329] width 36 height 36
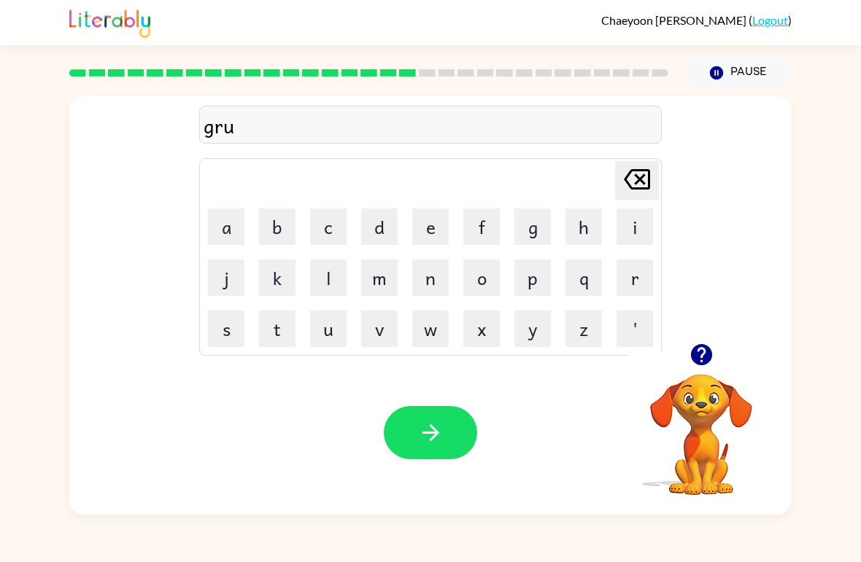
click at [387, 287] on button "m" at bounding box center [379, 278] width 36 height 36
click at [535, 280] on button "p" at bounding box center [532, 278] width 36 height 36
click at [530, 338] on button "y" at bounding box center [532, 329] width 36 height 36
click at [427, 227] on button "e" at bounding box center [430, 227] width 36 height 36
click at [239, 338] on button "s" at bounding box center [226, 329] width 36 height 36
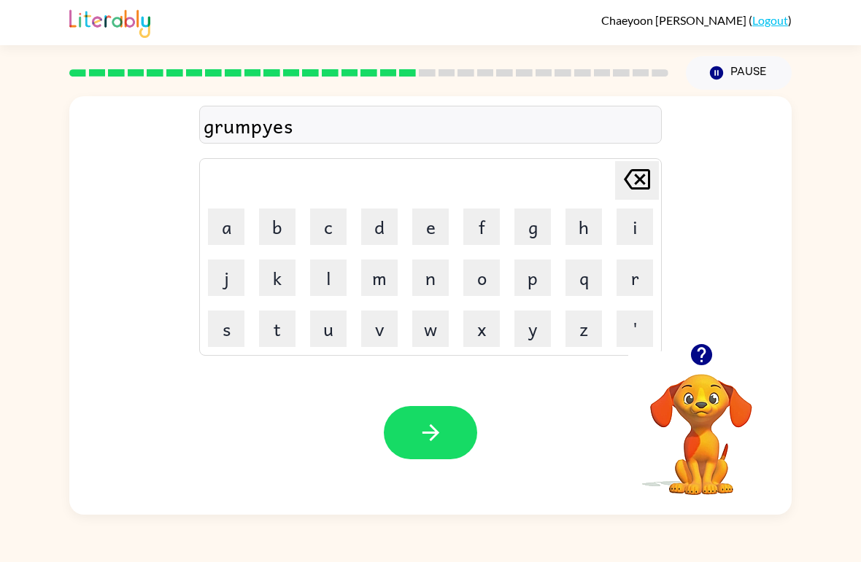
click at [279, 328] on button "t" at bounding box center [277, 329] width 36 height 36
click at [639, 171] on icon at bounding box center [637, 179] width 26 height 20
click at [638, 171] on icon at bounding box center [637, 179] width 26 height 20
click at [649, 163] on icon "[PERSON_NAME] last character input" at bounding box center [636, 179] width 35 height 35
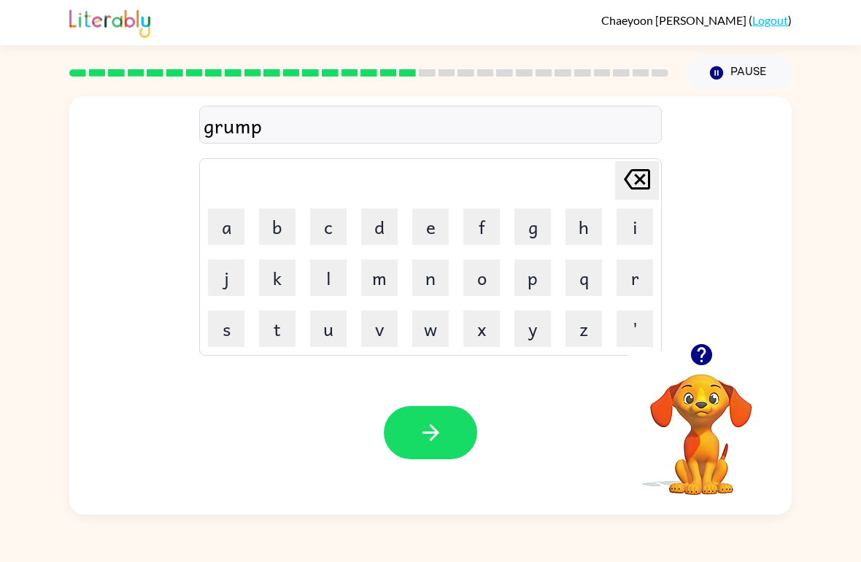
click at [641, 214] on button "i" at bounding box center [634, 227] width 36 height 36
click at [430, 228] on button "e" at bounding box center [430, 227] width 36 height 36
click at [239, 335] on button "s" at bounding box center [226, 329] width 36 height 36
click at [278, 334] on button "t" at bounding box center [277, 329] width 36 height 36
click at [387, 434] on button "button" at bounding box center [430, 432] width 93 height 53
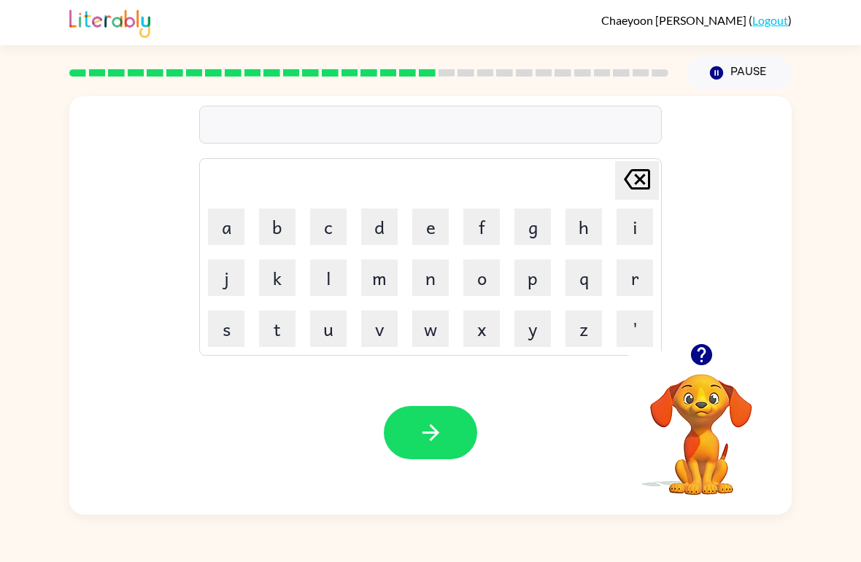
click at [634, 225] on button "i" at bounding box center [634, 227] width 36 height 36
click at [437, 285] on button "n" at bounding box center [430, 278] width 36 height 36
click at [330, 239] on button "c" at bounding box center [328, 227] width 36 height 36
click at [637, 279] on button "r" at bounding box center [634, 278] width 36 height 36
click at [413, 241] on button "e" at bounding box center [430, 227] width 36 height 36
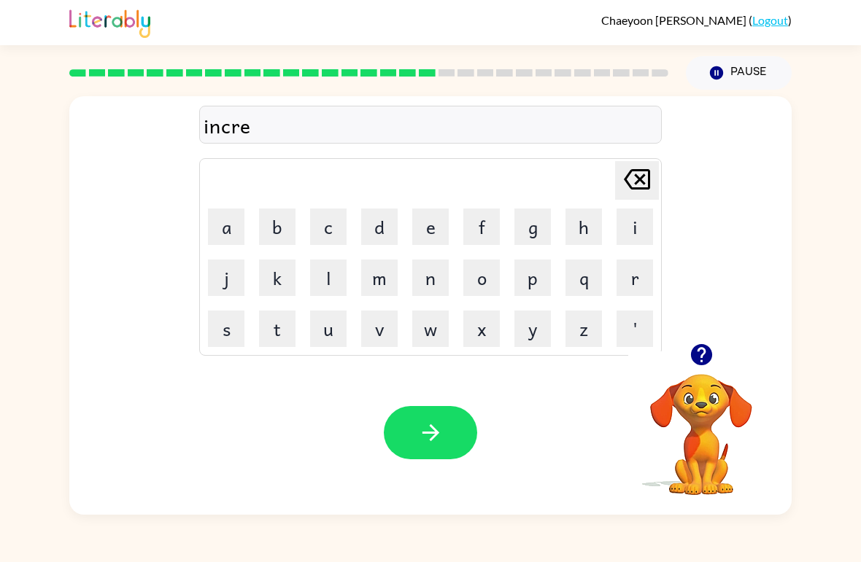
click at [369, 228] on button "d" at bounding box center [379, 227] width 36 height 36
click at [635, 239] on button "i" at bounding box center [634, 227] width 36 height 36
click at [280, 228] on button "b" at bounding box center [277, 227] width 36 height 36
click at [324, 279] on button "l" at bounding box center [328, 278] width 36 height 36
click at [421, 232] on button "e" at bounding box center [430, 227] width 36 height 36
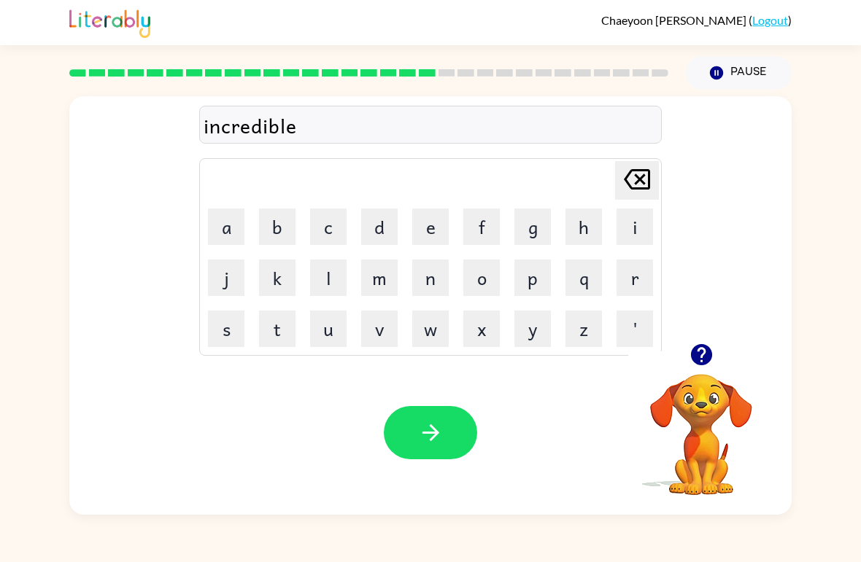
click at [412, 428] on button "button" at bounding box center [430, 432] width 93 height 53
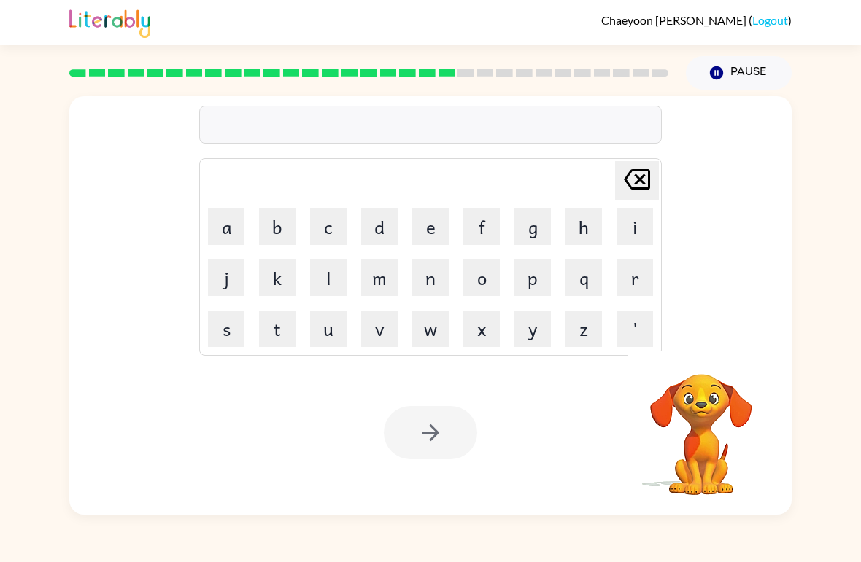
click at [335, 280] on button "l" at bounding box center [328, 278] width 36 height 36
click at [632, 228] on button "i" at bounding box center [634, 227] width 36 height 36
click at [243, 333] on button "s" at bounding box center [226, 329] width 36 height 36
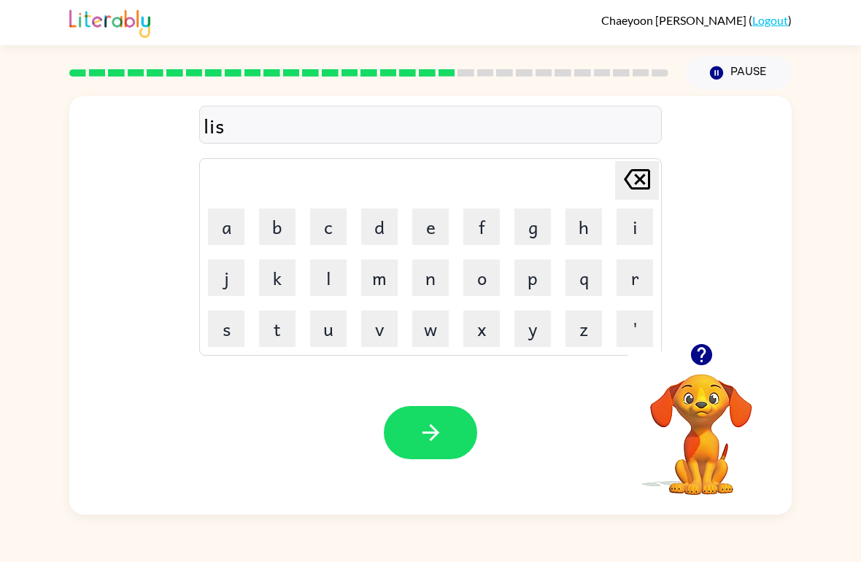
click at [435, 283] on button "n" at bounding box center [430, 278] width 36 height 36
click at [280, 335] on button "t" at bounding box center [277, 329] width 36 height 36
click at [643, 180] on icon "[PERSON_NAME] last character input" at bounding box center [636, 179] width 35 height 35
click at [643, 179] on icon "[PERSON_NAME] last character input" at bounding box center [636, 179] width 35 height 35
click at [640, 184] on icon "[PERSON_NAME] last character input" at bounding box center [636, 179] width 35 height 35
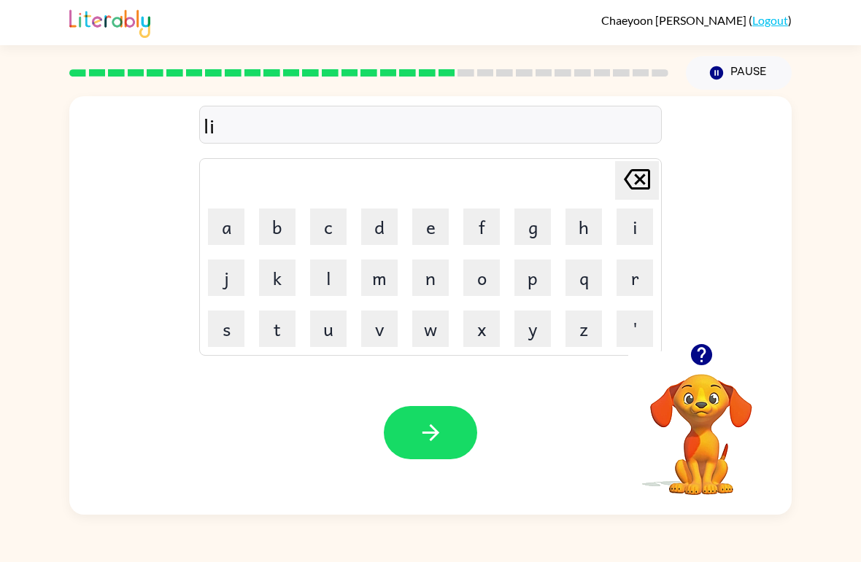
click at [239, 333] on button "s" at bounding box center [226, 329] width 36 height 36
click at [422, 232] on button "e" at bounding box center [430, 227] width 36 height 36
click at [427, 280] on button "n" at bounding box center [430, 278] width 36 height 36
click at [275, 328] on button "t" at bounding box center [277, 329] width 36 height 36
click at [628, 193] on icon "[PERSON_NAME] last character input" at bounding box center [636, 179] width 35 height 35
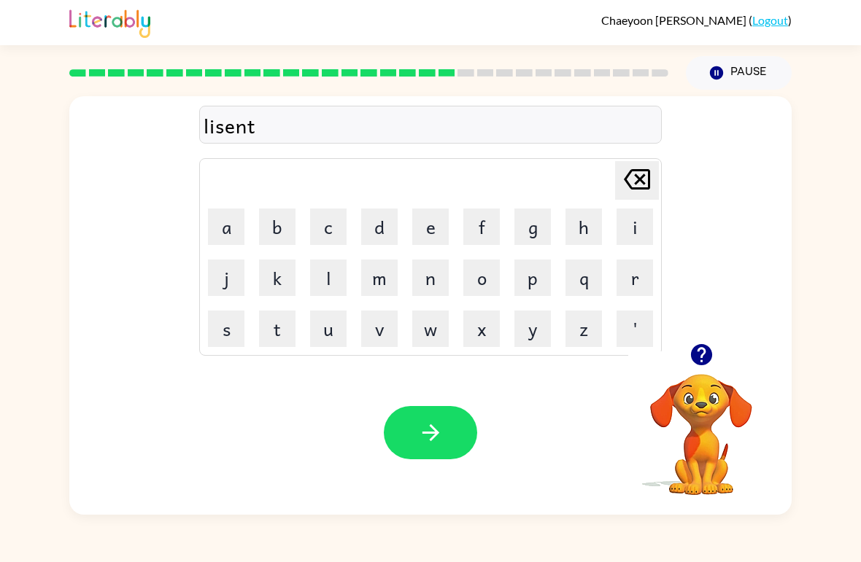
click at [628, 193] on icon "[PERSON_NAME] last character input" at bounding box center [636, 179] width 35 height 35
click at [634, 182] on icon "[PERSON_NAME] last character input" at bounding box center [636, 179] width 35 height 35
click at [633, 182] on icon "[PERSON_NAME] last character input" at bounding box center [636, 179] width 35 height 35
click at [637, 177] on icon at bounding box center [637, 179] width 26 height 20
click at [431, 236] on button "e" at bounding box center [430, 227] width 36 height 36
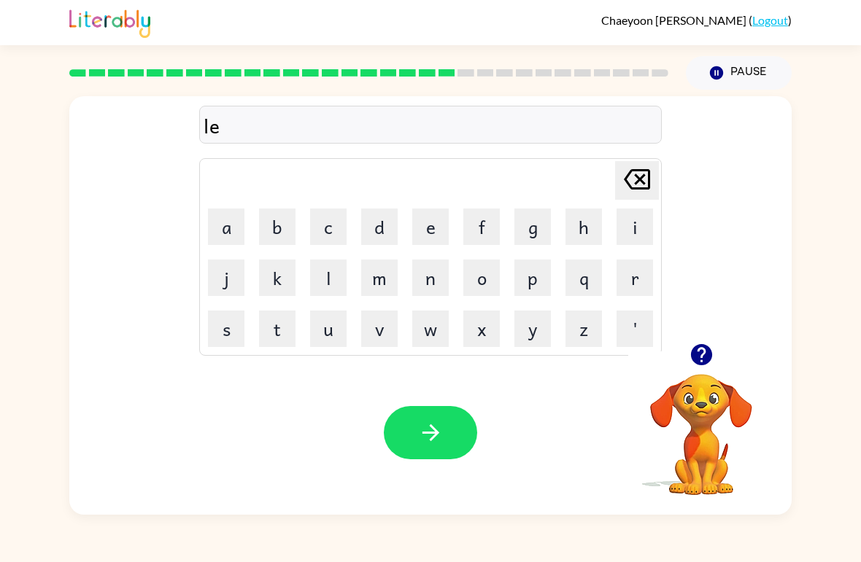
click at [234, 333] on button "s" at bounding box center [226, 329] width 36 height 36
click at [434, 289] on button "n" at bounding box center [430, 278] width 36 height 36
click at [293, 328] on button "t" at bounding box center [277, 329] width 36 height 36
click at [648, 176] on icon at bounding box center [637, 179] width 26 height 20
click at [648, 175] on icon at bounding box center [637, 179] width 26 height 20
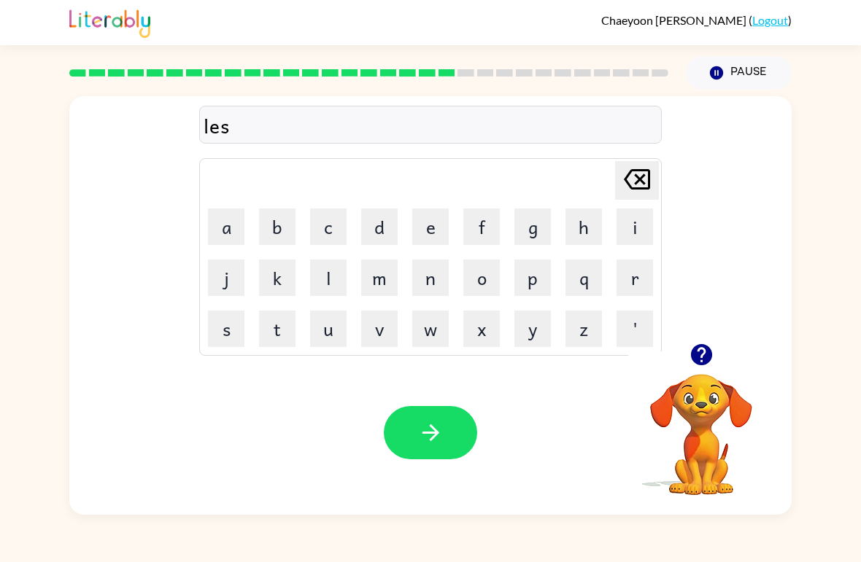
click at [640, 166] on icon "[PERSON_NAME] last character input" at bounding box center [636, 179] width 35 height 35
click at [640, 165] on icon "[PERSON_NAME] last character input" at bounding box center [636, 179] width 35 height 35
click at [632, 213] on button "i" at bounding box center [634, 227] width 36 height 36
click at [429, 217] on button "e" at bounding box center [430, 227] width 36 height 36
click at [241, 324] on button "s" at bounding box center [226, 329] width 36 height 36
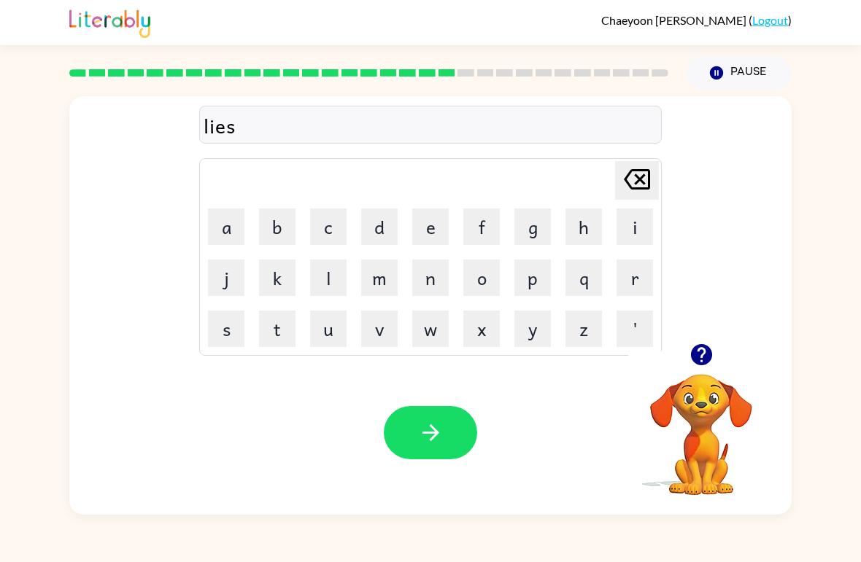
click at [428, 283] on button "n" at bounding box center [430, 278] width 36 height 36
click at [289, 342] on button "t" at bounding box center [277, 329] width 36 height 36
click at [639, 171] on icon at bounding box center [637, 179] width 26 height 20
click at [639, 174] on icon "[PERSON_NAME] last character input" at bounding box center [636, 179] width 35 height 35
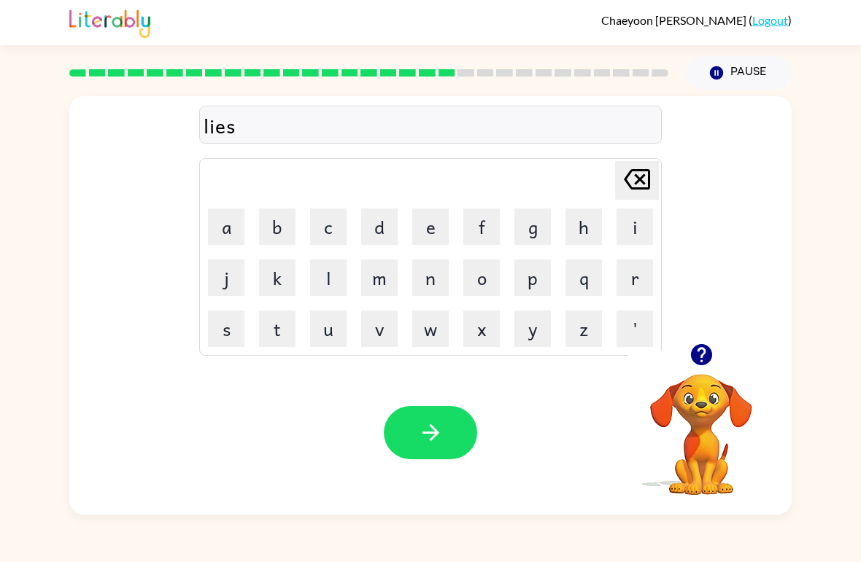
click at [638, 174] on icon "[PERSON_NAME] last character input" at bounding box center [636, 179] width 35 height 35
click at [230, 328] on button "s" at bounding box center [226, 329] width 36 height 36
click at [433, 284] on button "n" at bounding box center [430, 278] width 36 height 36
click at [275, 338] on button "t" at bounding box center [277, 329] width 36 height 36
click at [638, 159] on div "lisnt [PERSON_NAME] last character input a b c d e f g h i j k l m n o p q r s …" at bounding box center [430, 220] width 462 height 272
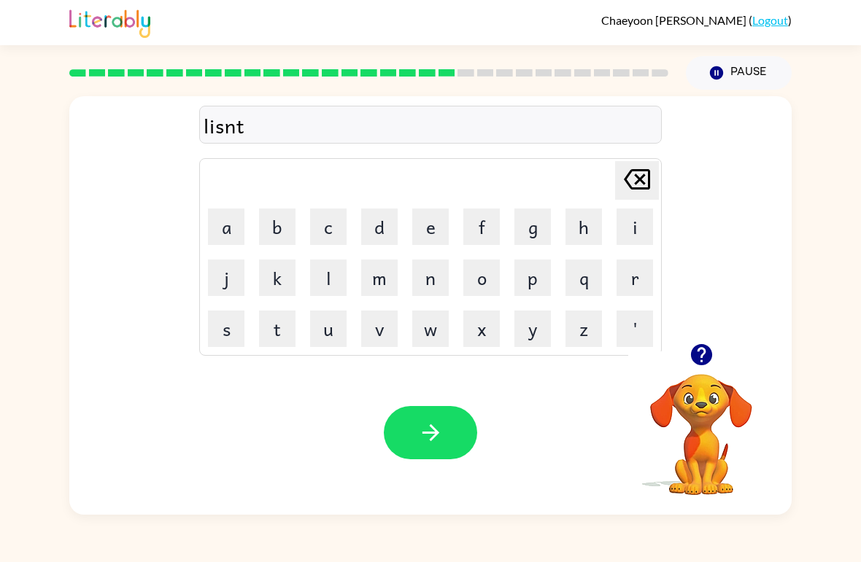
click at [643, 157] on div "lisnt [PERSON_NAME] last character input a b c d e f g h i j k l m n o p q r s …" at bounding box center [430, 220] width 462 height 272
click at [246, 121] on div "lisnt" at bounding box center [431, 125] width 454 height 31
click at [639, 180] on icon at bounding box center [637, 179] width 26 height 20
click at [428, 219] on button "e" at bounding box center [430, 227] width 36 height 36
click at [279, 333] on button "t" at bounding box center [277, 329] width 36 height 36
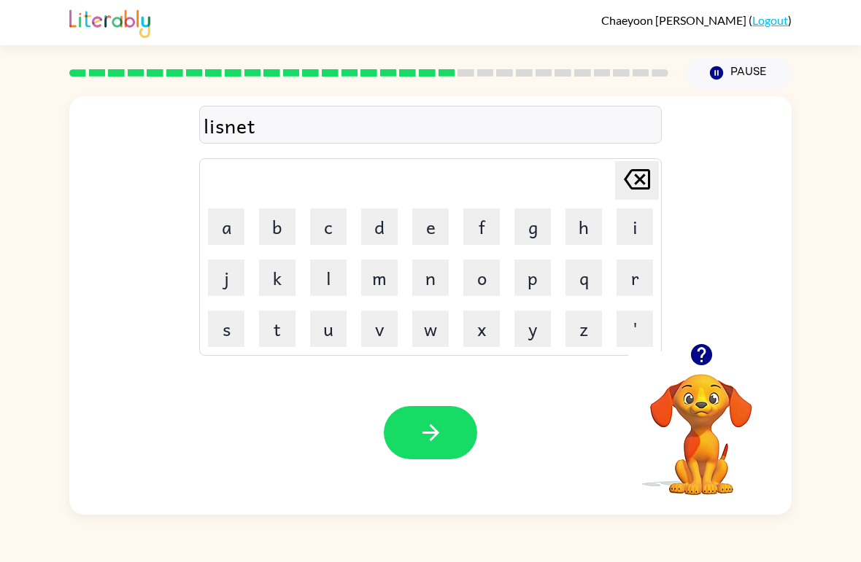
click at [643, 177] on icon at bounding box center [637, 179] width 26 height 20
click at [649, 177] on icon at bounding box center [637, 179] width 26 height 20
click at [639, 176] on icon "[PERSON_NAME] last character input" at bounding box center [636, 179] width 35 height 35
click at [436, 224] on button "e" at bounding box center [430, 227] width 36 height 36
click at [433, 282] on button "n" at bounding box center [430, 278] width 36 height 36
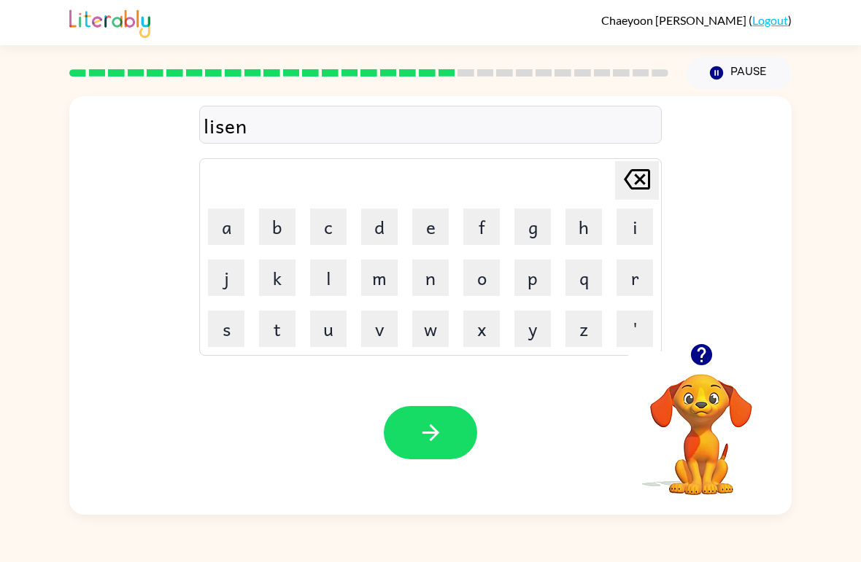
click at [286, 327] on button "t" at bounding box center [277, 329] width 36 height 36
click at [409, 433] on button "button" at bounding box center [430, 432] width 93 height 53
click at [444, 288] on button "n" at bounding box center [430, 278] width 36 height 36
click at [494, 284] on button "o" at bounding box center [481, 278] width 36 height 36
click at [383, 276] on button "m" at bounding box center [379, 278] width 36 height 36
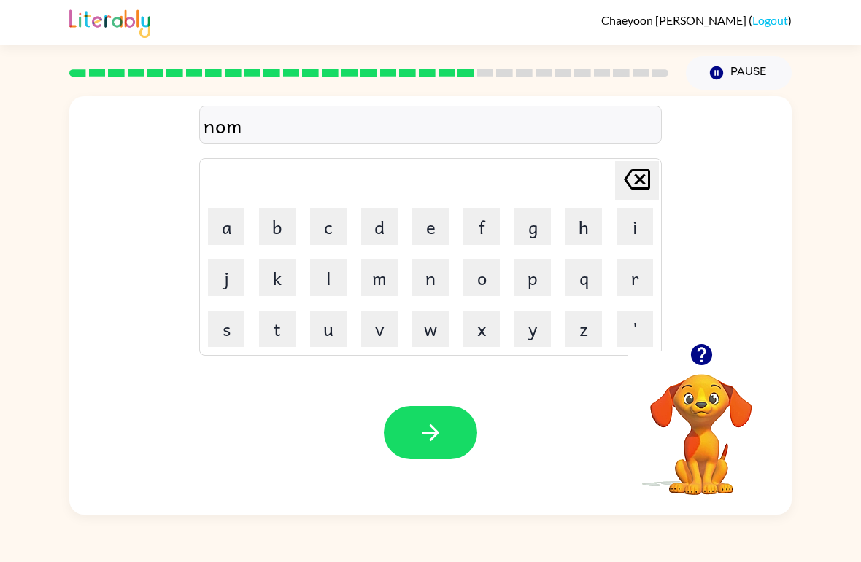
click at [332, 330] on button "u" at bounding box center [328, 329] width 36 height 36
click at [425, 290] on button "n" at bounding box center [430, 278] width 36 height 36
click at [432, 235] on button "e" at bounding box center [430, 227] width 36 height 36
click at [430, 280] on button "n" at bounding box center [430, 278] width 36 height 36
click at [627, 179] on icon "[PERSON_NAME] last character input" at bounding box center [636, 179] width 35 height 35
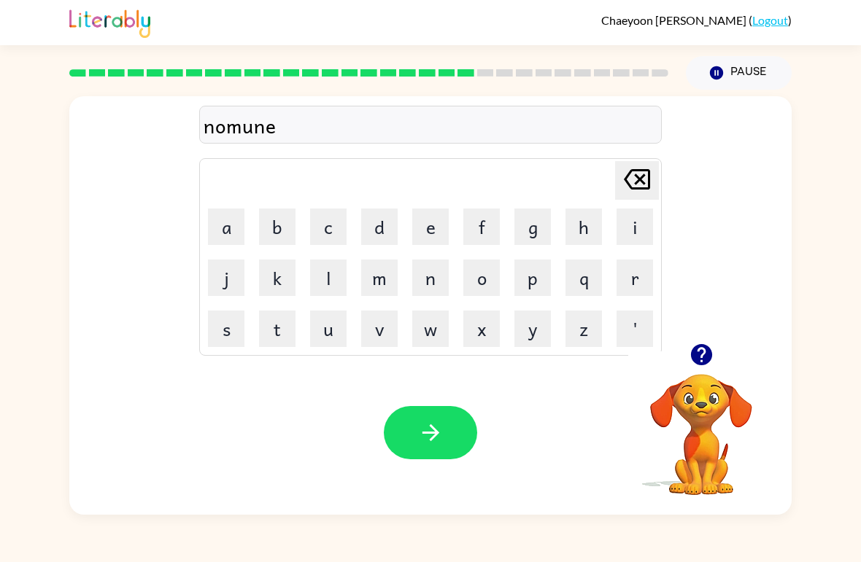
click at [627, 179] on icon "[PERSON_NAME] last character input" at bounding box center [636, 179] width 35 height 35
click at [632, 183] on icon "[PERSON_NAME] last character input" at bounding box center [636, 179] width 35 height 35
click at [481, 293] on button "o" at bounding box center [481, 278] width 36 height 36
click at [443, 291] on button "n" at bounding box center [430, 278] width 36 height 36
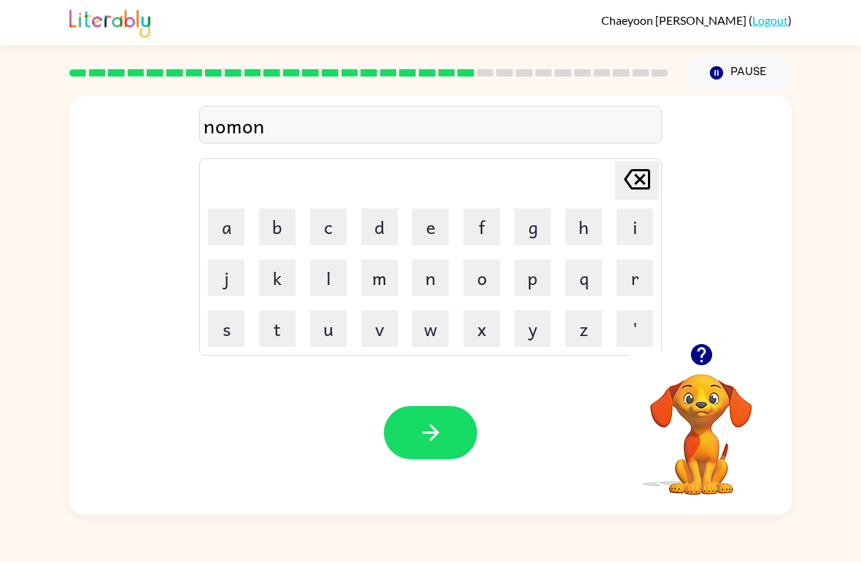
click at [441, 223] on button "e" at bounding box center [430, 227] width 36 height 36
click at [434, 279] on button "n" at bounding box center [430, 278] width 36 height 36
click at [281, 337] on button "t" at bounding box center [277, 329] width 36 height 36
click at [422, 426] on icon "button" at bounding box center [431, 433] width 26 height 26
click at [689, 345] on icon "button" at bounding box center [702, 355] width 26 height 26
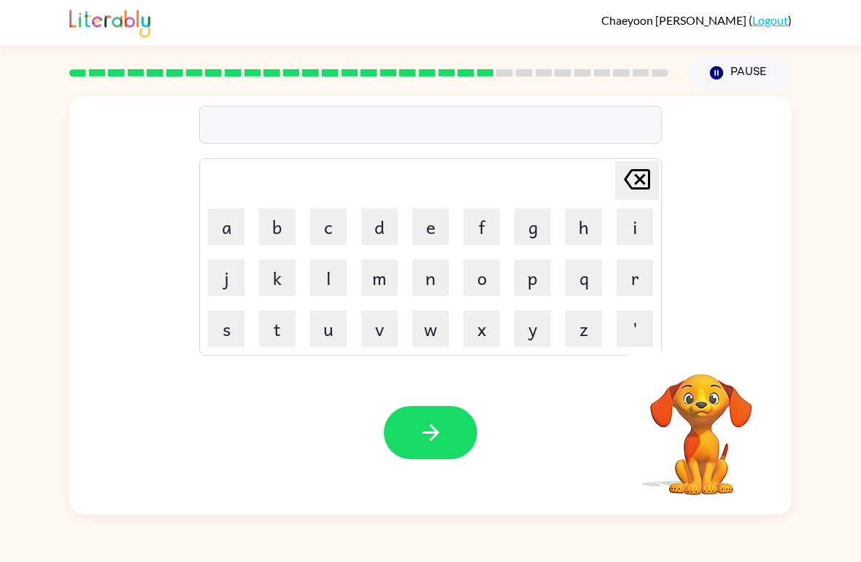
click at [688, 344] on div "[PERSON_NAME] last character input a b c d e f g h i j k l m n o p q r s t u v …" at bounding box center [430, 305] width 722 height 419
click at [229, 328] on button "s" at bounding box center [226, 329] width 36 height 36
click at [222, 320] on button "s" at bounding box center [226, 329] width 36 height 36
click at [270, 321] on button "t" at bounding box center [277, 329] width 36 height 36
click at [633, 190] on icon at bounding box center [637, 179] width 26 height 20
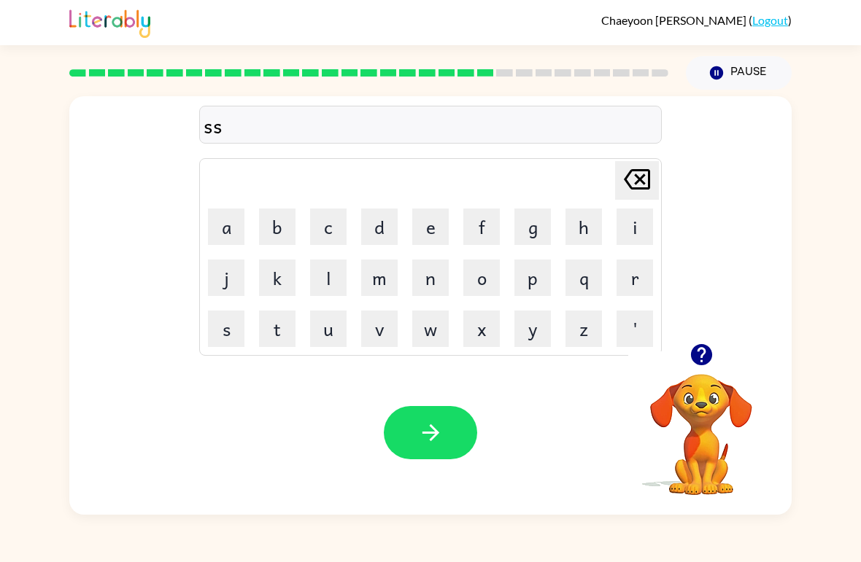
click at [633, 190] on icon at bounding box center [637, 179] width 26 height 20
click at [272, 335] on button "t" at bounding box center [277, 329] width 36 height 36
click at [231, 231] on button "a" at bounding box center [226, 227] width 36 height 36
click at [619, 215] on button "i" at bounding box center [634, 227] width 36 height 36
click at [429, 276] on button "n" at bounding box center [430, 278] width 36 height 36
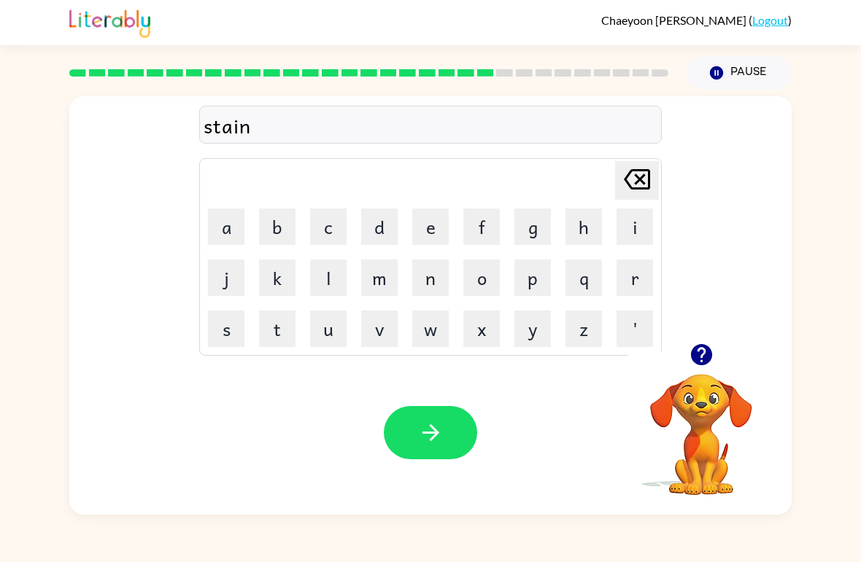
click at [410, 444] on button "button" at bounding box center [430, 432] width 93 height 53
click at [435, 331] on button "w" at bounding box center [430, 329] width 36 height 36
click at [489, 285] on button "o" at bounding box center [481, 278] width 36 height 36
click at [639, 284] on button "r" at bounding box center [634, 278] width 36 height 36
click at [619, 228] on button "i" at bounding box center [634, 227] width 36 height 36
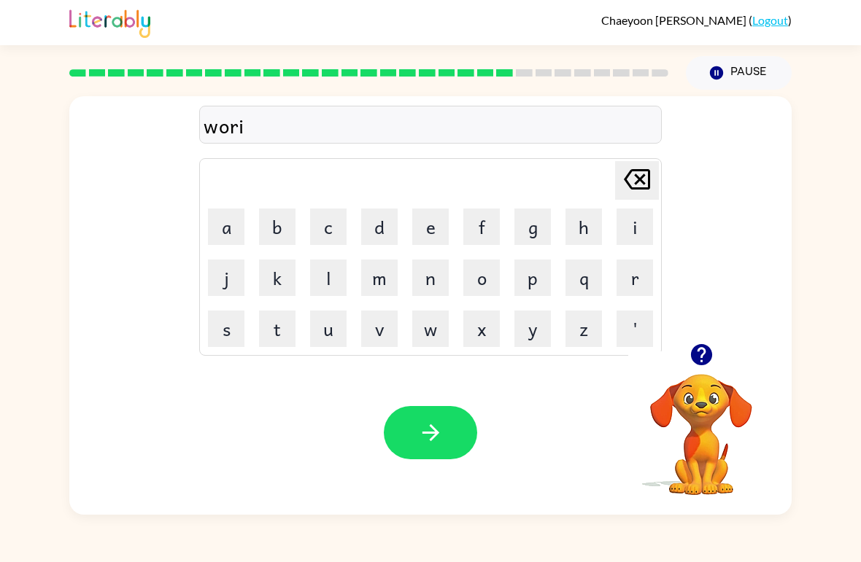
click at [424, 232] on button "e" at bounding box center [430, 227] width 36 height 36
click at [644, 196] on icon "[PERSON_NAME] last character input" at bounding box center [636, 179] width 35 height 35
click at [643, 196] on icon "[PERSON_NAME] last character input" at bounding box center [636, 179] width 35 height 35
click at [381, 231] on button "d" at bounding box center [379, 227] width 36 height 36
click at [629, 230] on button "i" at bounding box center [634, 227] width 36 height 36
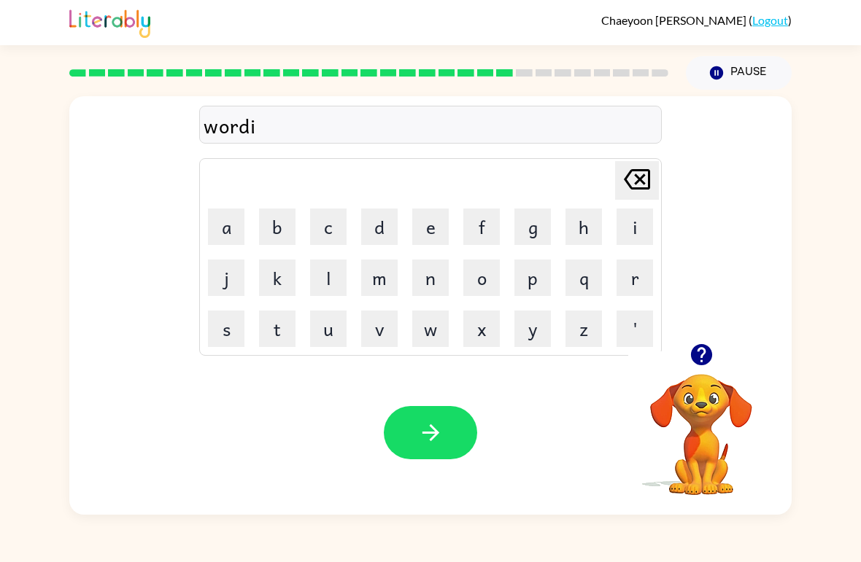
click at [446, 239] on button "e" at bounding box center [430, 227] width 36 height 36
click at [426, 420] on button "button" at bounding box center [430, 432] width 93 height 53
click at [635, 279] on button "r" at bounding box center [634, 278] width 36 height 36
click at [434, 231] on button "e" at bounding box center [430, 227] width 36 height 36
click at [331, 291] on button "l" at bounding box center [328, 278] width 36 height 36
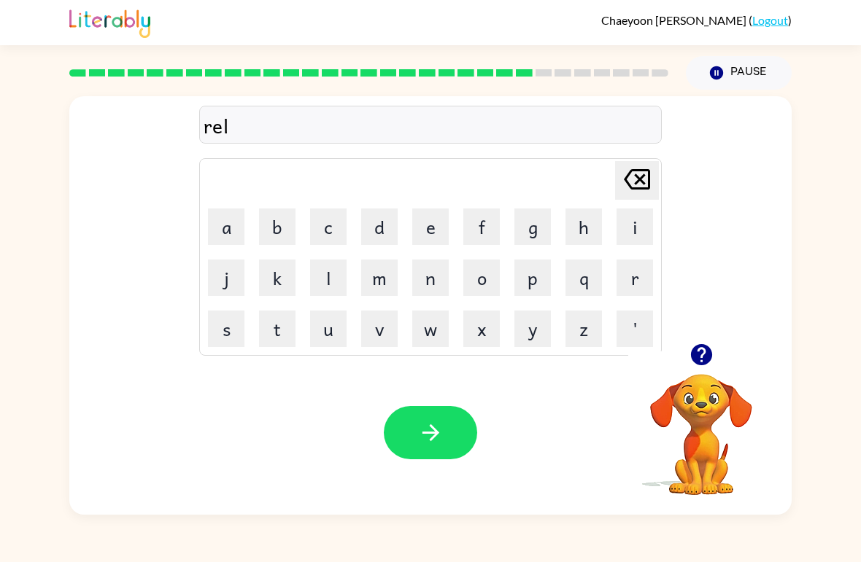
click at [239, 243] on button "a" at bounding box center [226, 227] width 36 height 36
click at [624, 227] on button "i" at bounding box center [634, 227] width 36 height 36
click at [277, 330] on button "t" at bounding box center [277, 329] width 36 height 36
click at [276, 329] on button "t" at bounding box center [277, 329] width 36 height 36
click at [433, 230] on button "e" at bounding box center [430, 227] width 36 height 36
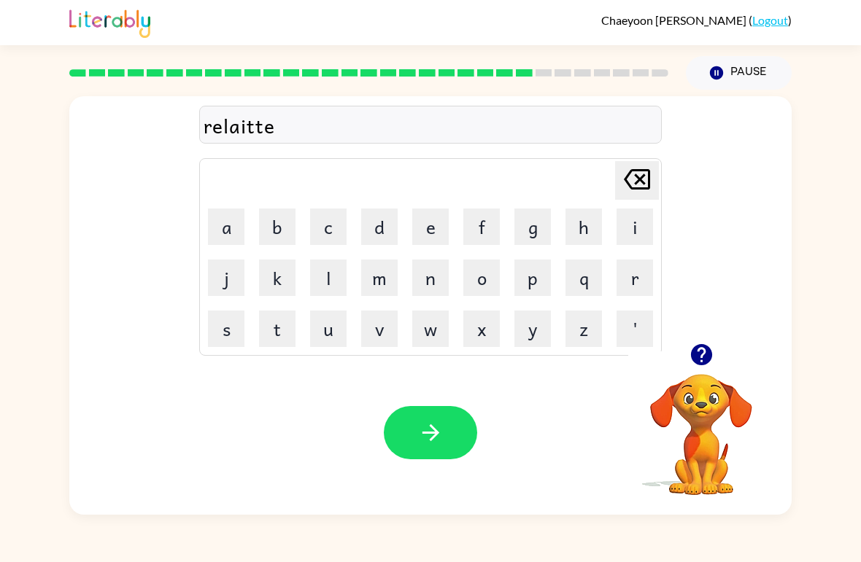
click at [380, 227] on button "d" at bounding box center [379, 227] width 36 height 36
click at [619, 175] on icon "[PERSON_NAME] last character input" at bounding box center [636, 179] width 35 height 35
click at [619, 175] on button "[PERSON_NAME] last character input" at bounding box center [637, 180] width 44 height 39
click at [621, 182] on icon "[PERSON_NAME] last character input" at bounding box center [636, 179] width 35 height 35
click at [620, 182] on icon "[PERSON_NAME] last character input" at bounding box center [636, 179] width 35 height 35
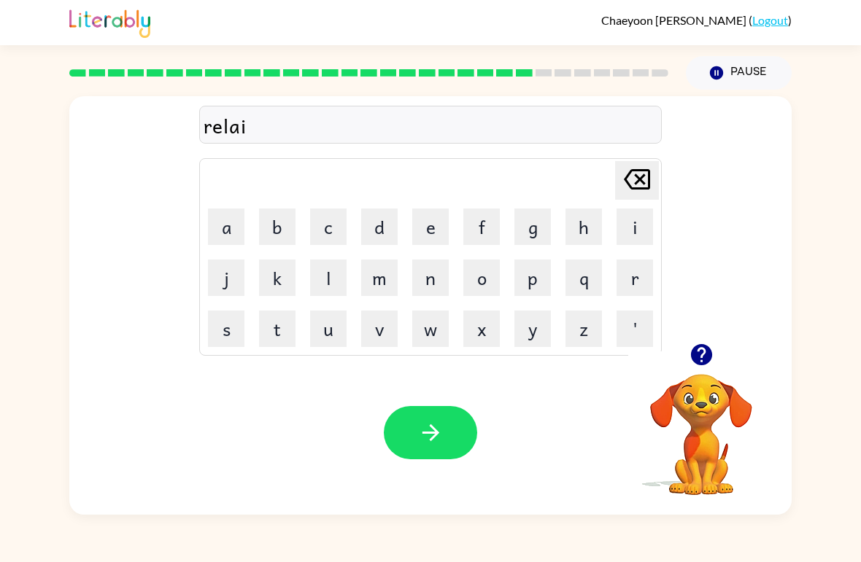
click at [628, 185] on icon at bounding box center [637, 179] width 26 height 20
click at [622, 188] on icon "[PERSON_NAME] last character input" at bounding box center [636, 179] width 35 height 35
click at [621, 195] on icon "[PERSON_NAME] last character input" at bounding box center [636, 179] width 35 height 35
click at [231, 236] on button "a" at bounding box center [226, 227] width 36 height 36
click at [632, 188] on icon at bounding box center [637, 179] width 26 height 20
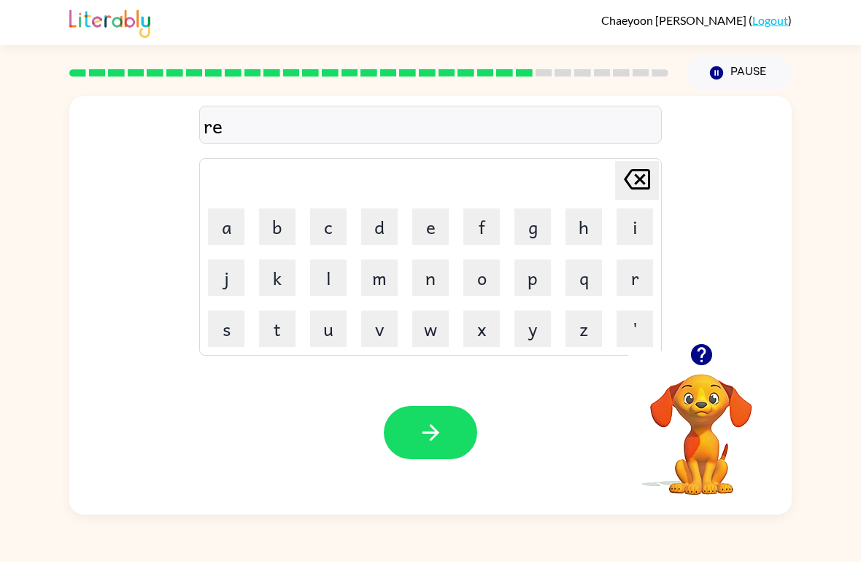
click at [632, 188] on icon at bounding box center [637, 179] width 26 height 20
click at [438, 239] on button "e" at bounding box center [430, 227] width 36 height 36
click at [326, 279] on button "l" at bounding box center [328, 278] width 36 height 36
click at [238, 238] on button "a" at bounding box center [226, 227] width 36 height 36
click at [277, 330] on button "t" at bounding box center [277, 329] width 36 height 36
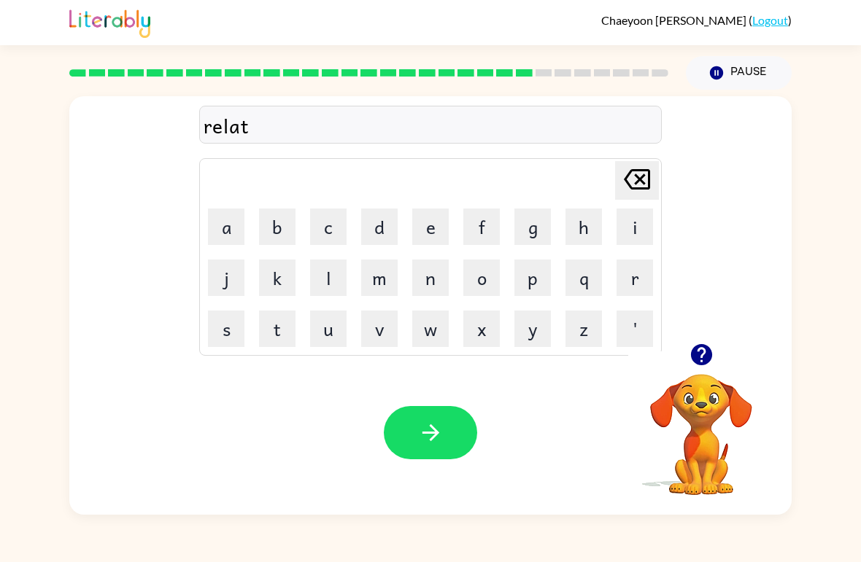
click at [414, 246] on td "e" at bounding box center [431, 227] width 50 height 50
click at [436, 236] on button "e" at bounding box center [430, 227] width 36 height 36
click at [368, 231] on button "d" at bounding box center [379, 227] width 36 height 36
click at [454, 430] on button "button" at bounding box center [430, 432] width 93 height 53
click at [275, 278] on button "k" at bounding box center [277, 278] width 36 height 36
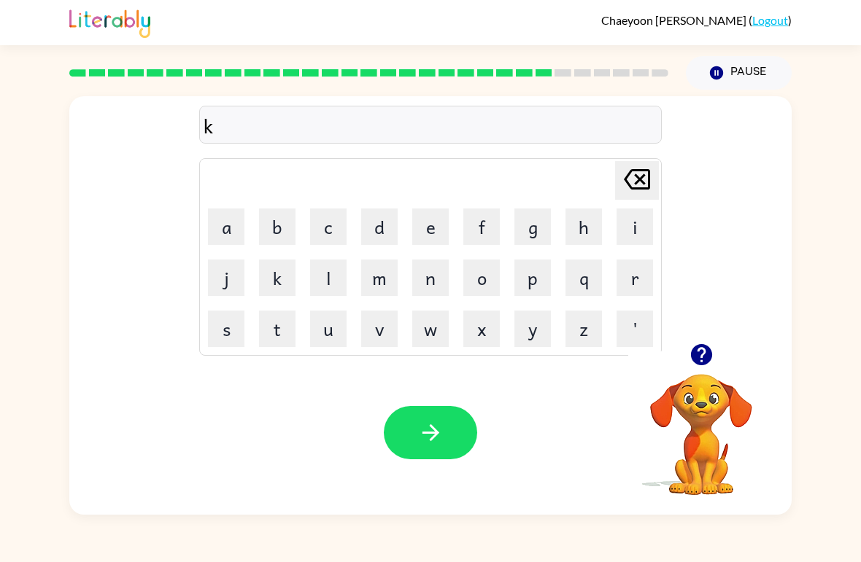
click at [643, 225] on button "i" at bounding box center [634, 227] width 36 height 36
click at [281, 330] on button "t" at bounding box center [277, 329] width 36 height 36
click at [280, 330] on button "t" at bounding box center [277, 329] width 36 height 36
click at [428, 236] on button "e" at bounding box center [430, 227] width 36 height 36
click at [429, 276] on button "n" at bounding box center [430, 278] width 36 height 36
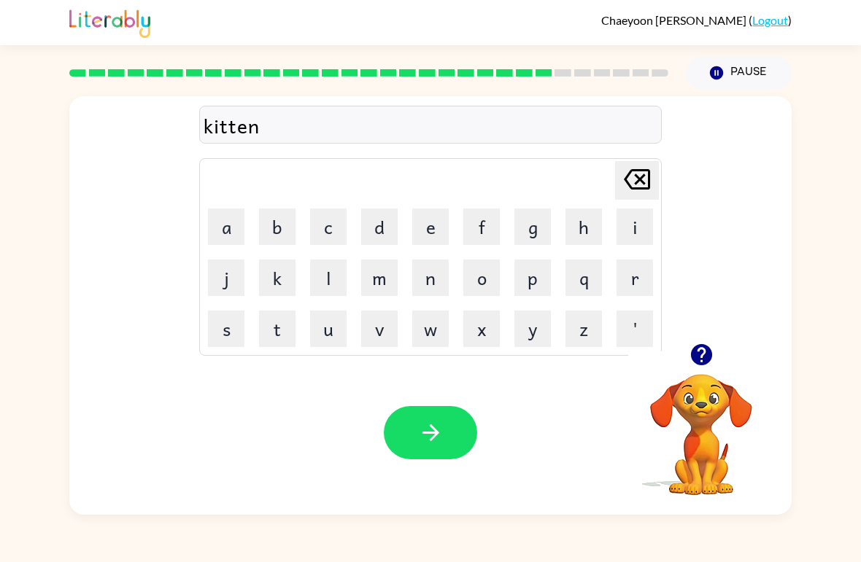
click at [440, 426] on icon "button" at bounding box center [431, 433] width 26 height 26
click at [692, 360] on icon "button" at bounding box center [700, 354] width 21 height 21
click at [395, 231] on button "d" at bounding box center [379, 227] width 36 height 36
click at [436, 233] on button "e" at bounding box center [430, 227] width 36 height 36
click at [532, 280] on button "p" at bounding box center [532, 278] width 36 height 36
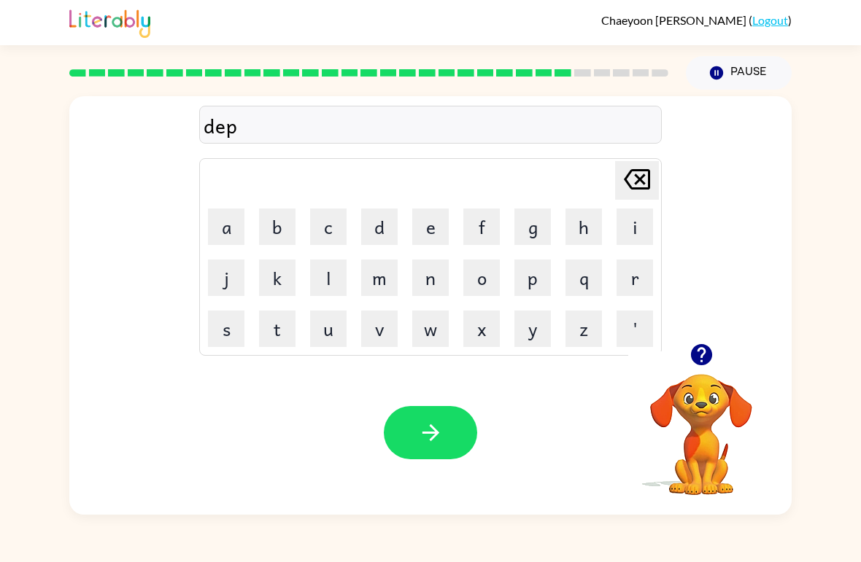
click at [226, 233] on button "a" at bounding box center [226, 227] width 36 height 36
click at [635, 293] on button "r" at bounding box center [634, 278] width 36 height 36
click at [387, 281] on button "m" at bounding box center [379, 278] width 36 height 36
click at [427, 236] on button "e" at bounding box center [430, 227] width 36 height 36
click at [430, 290] on button "n" at bounding box center [430, 278] width 36 height 36
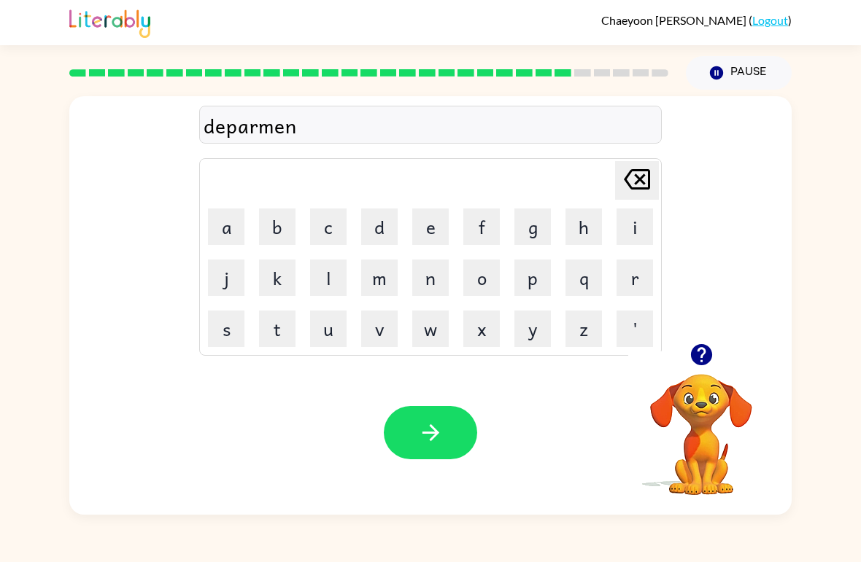
click at [277, 328] on button "t" at bounding box center [277, 329] width 36 height 36
click at [425, 424] on icon "button" at bounding box center [431, 433] width 26 height 26
click at [233, 336] on button "s" at bounding box center [226, 329] width 36 height 36
click at [326, 263] on button "l" at bounding box center [328, 278] width 36 height 36
click at [231, 229] on button "a" at bounding box center [226, 227] width 36 height 36
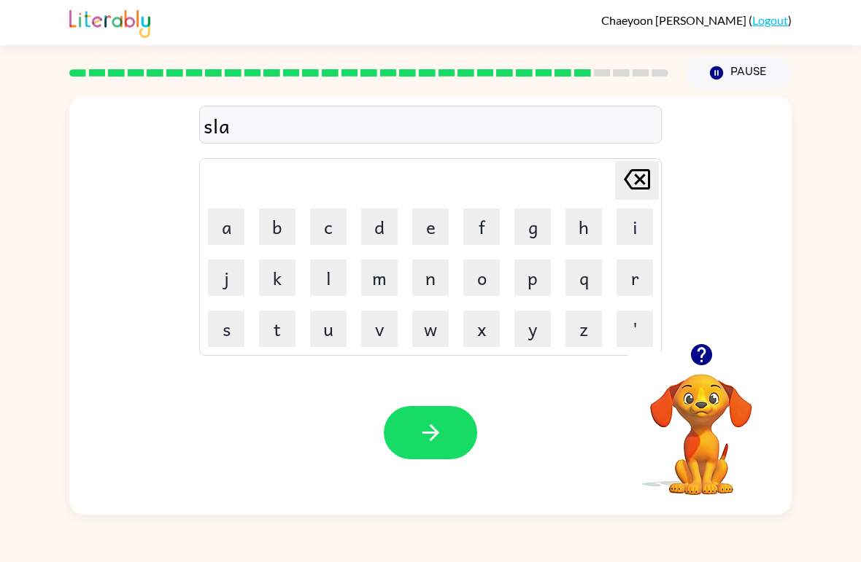
click at [630, 236] on button "i" at bounding box center [634, 227] width 36 height 36
click at [290, 330] on button "t" at bounding box center [277, 329] width 36 height 36
click at [422, 419] on button "button" at bounding box center [430, 432] width 93 height 53
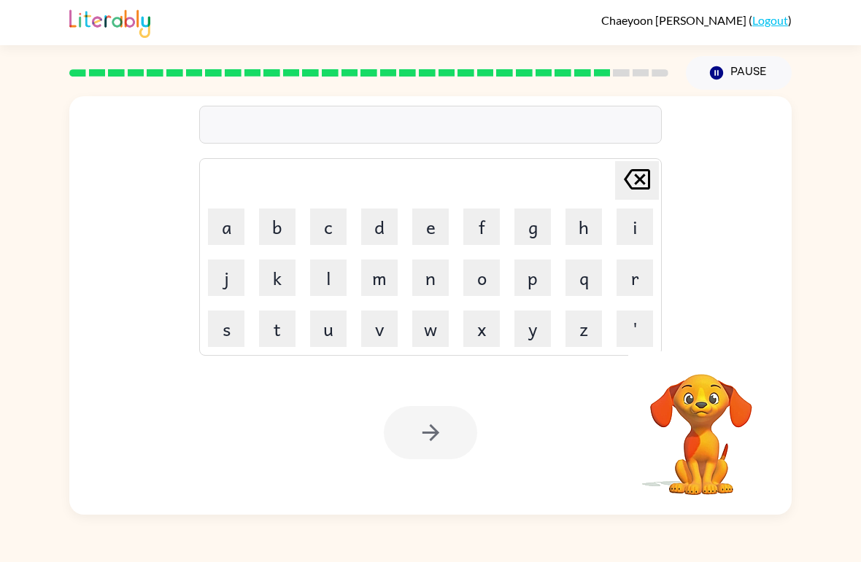
click at [332, 335] on button "u" at bounding box center [328, 329] width 36 height 36
click at [433, 282] on button "n" at bounding box center [430, 278] width 36 height 36
click at [642, 233] on button "i" at bounding box center [634, 227] width 36 height 36
click at [373, 325] on button "v" at bounding box center [379, 329] width 36 height 36
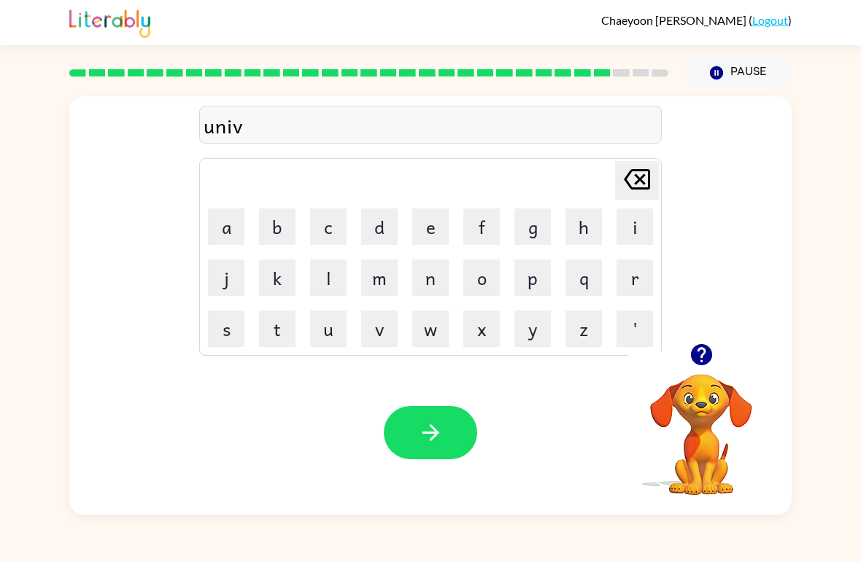
click at [428, 235] on button "e" at bounding box center [430, 227] width 36 height 36
click at [637, 295] on button "r" at bounding box center [634, 278] width 36 height 36
click at [236, 331] on button "s" at bounding box center [226, 329] width 36 height 36
click at [231, 231] on button "a" at bounding box center [226, 227] width 36 height 36
click at [326, 279] on button "l" at bounding box center [328, 278] width 36 height 36
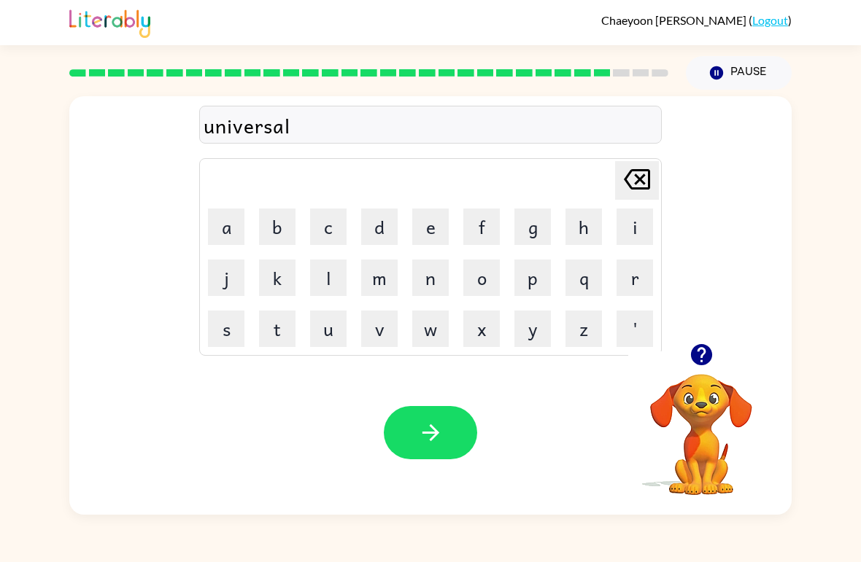
click at [421, 425] on icon "button" at bounding box center [431, 433] width 26 height 26
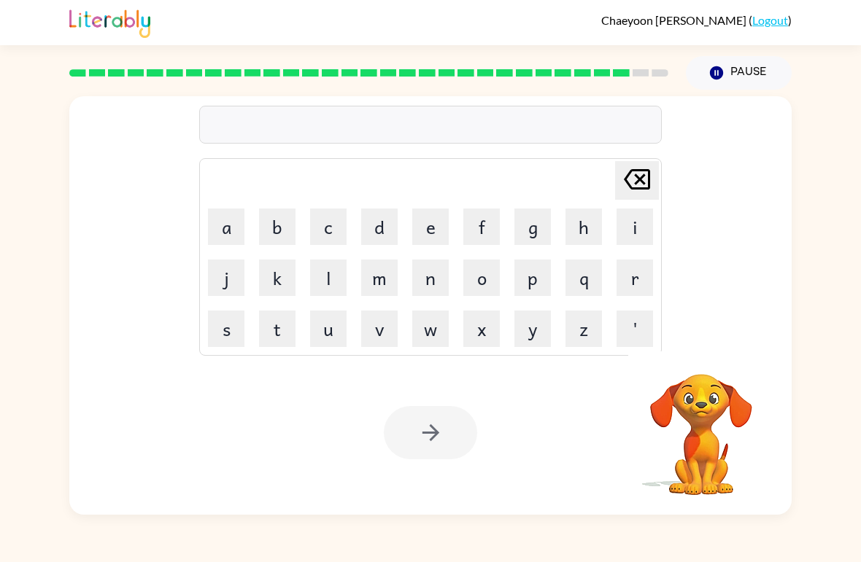
click at [233, 325] on button "s" at bounding box center [226, 329] width 36 height 36
click at [634, 223] on button "i" at bounding box center [634, 227] width 36 height 36
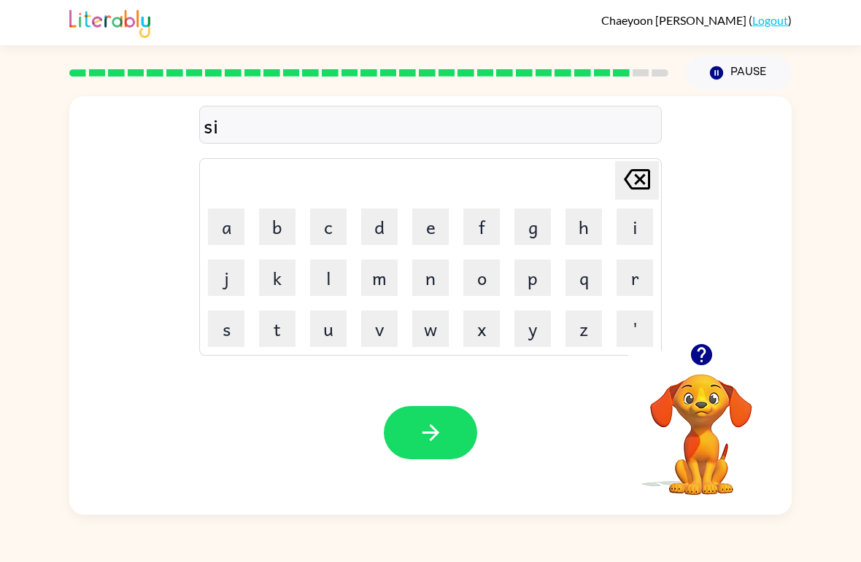
click at [329, 279] on button "l" at bounding box center [328, 278] width 36 height 36
click at [380, 339] on button "v" at bounding box center [379, 329] width 36 height 36
click at [430, 227] on button "e" at bounding box center [430, 227] width 36 height 36
click at [616, 277] on button "r" at bounding box center [634, 278] width 36 height 36
click at [419, 328] on button "w" at bounding box center [430, 329] width 36 height 36
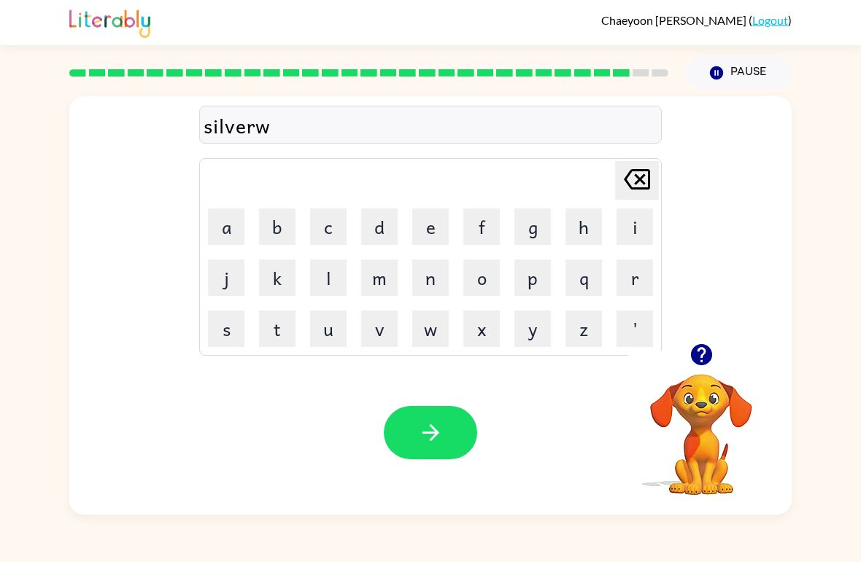
click at [231, 231] on button "a" at bounding box center [226, 227] width 36 height 36
click at [628, 234] on button "i" at bounding box center [634, 227] width 36 height 36
click at [325, 277] on button "l" at bounding box center [328, 278] width 36 height 36
click at [424, 434] on icon "button" at bounding box center [430, 433] width 17 height 17
click at [642, 238] on button "i" at bounding box center [634, 227] width 36 height 36
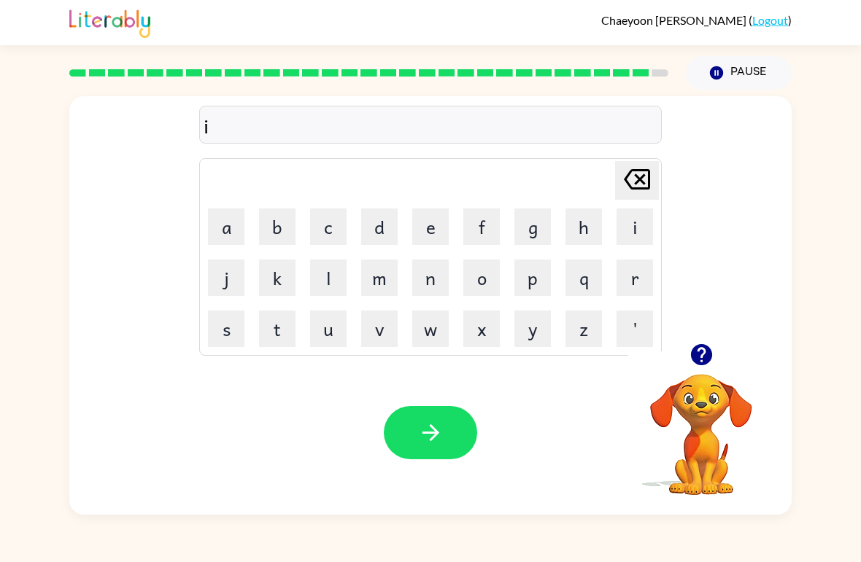
click at [434, 289] on button "n" at bounding box center [430, 278] width 36 height 36
click at [328, 233] on button "c" at bounding box center [328, 227] width 36 height 36
click at [486, 274] on button "o" at bounding box center [481, 278] width 36 height 36
click at [329, 339] on button "u" at bounding box center [328, 329] width 36 height 36
click at [435, 268] on button "n" at bounding box center [430, 278] width 36 height 36
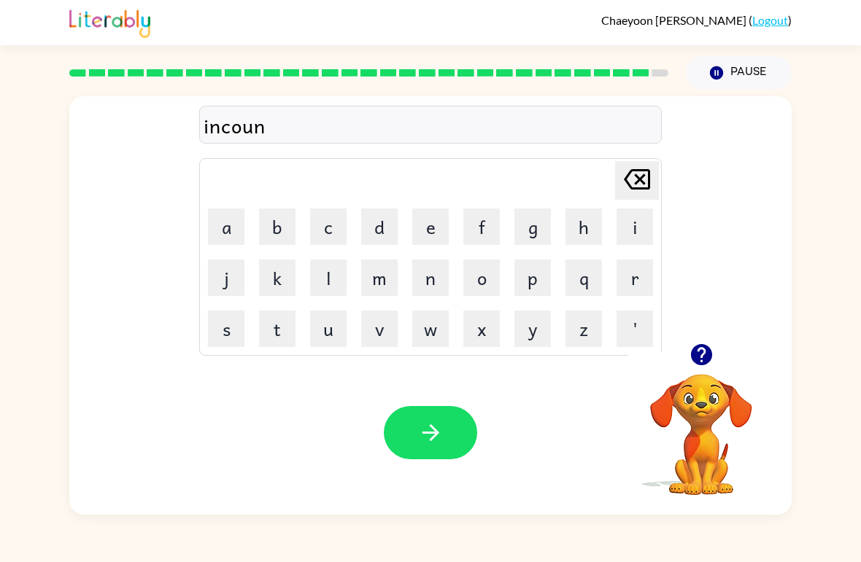
click at [280, 347] on button "t" at bounding box center [277, 329] width 36 height 36
click at [422, 231] on button "e" at bounding box center [430, 227] width 36 height 36
click at [629, 285] on button "r" at bounding box center [634, 278] width 36 height 36
click at [409, 433] on button "button" at bounding box center [430, 432] width 93 height 53
